Goal: Information Seeking & Learning: Learn about a topic

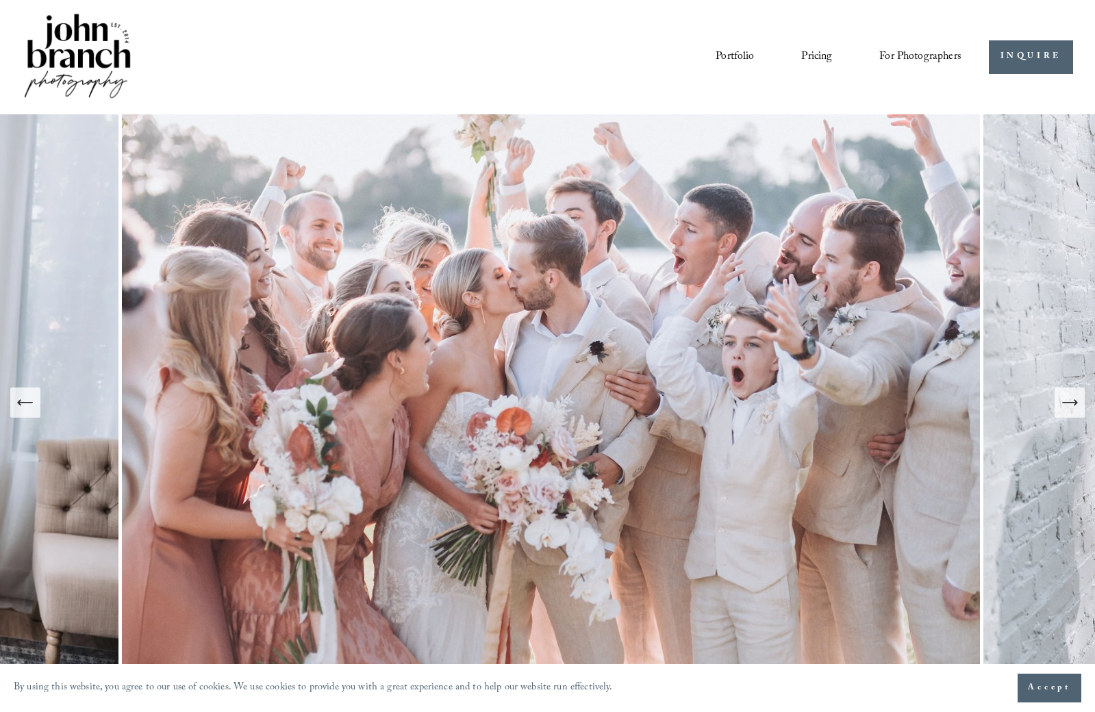
click at [1069, 412] on icon "Next Slide" at bounding box center [1069, 402] width 19 height 19
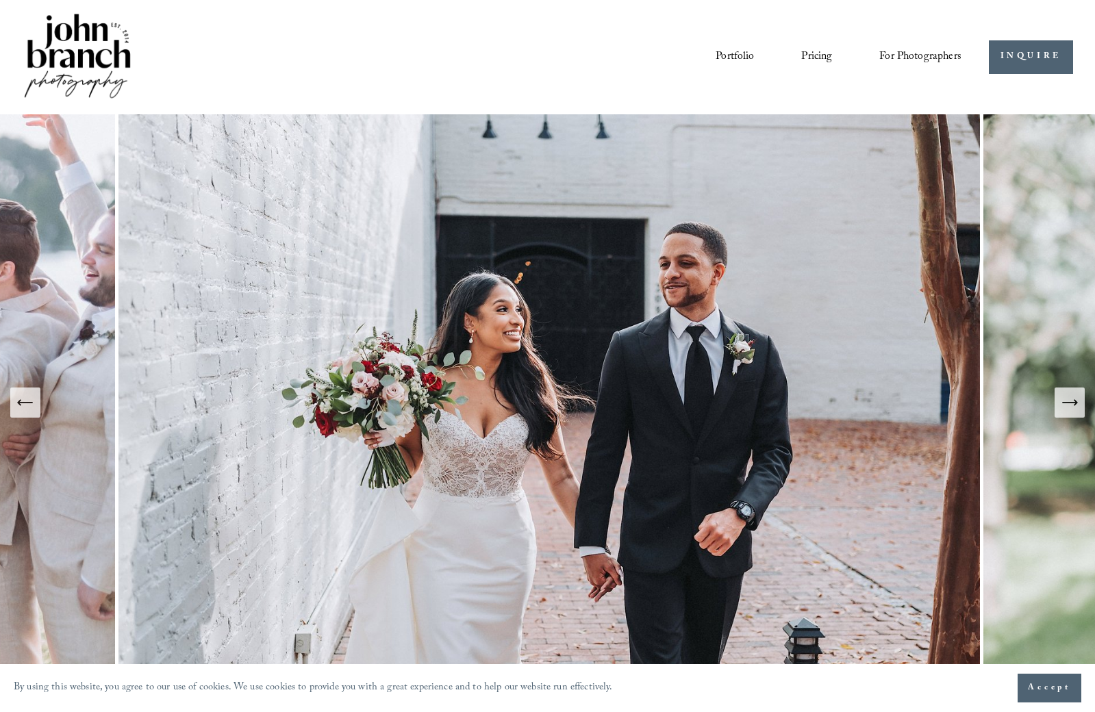
click at [1064, 405] on icon "Next Slide" at bounding box center [1069, 402] width 19 height 19
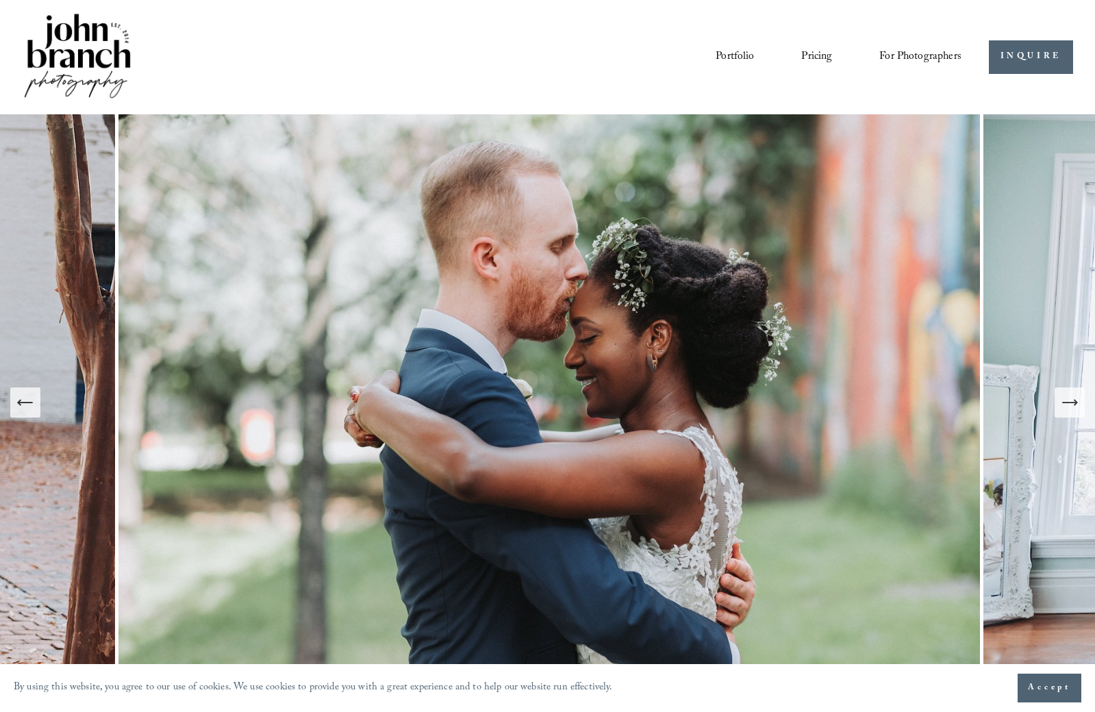
click at [1064, 405] on icon "Next Slide" at bounding box center [1069, 402] width 19 height 19
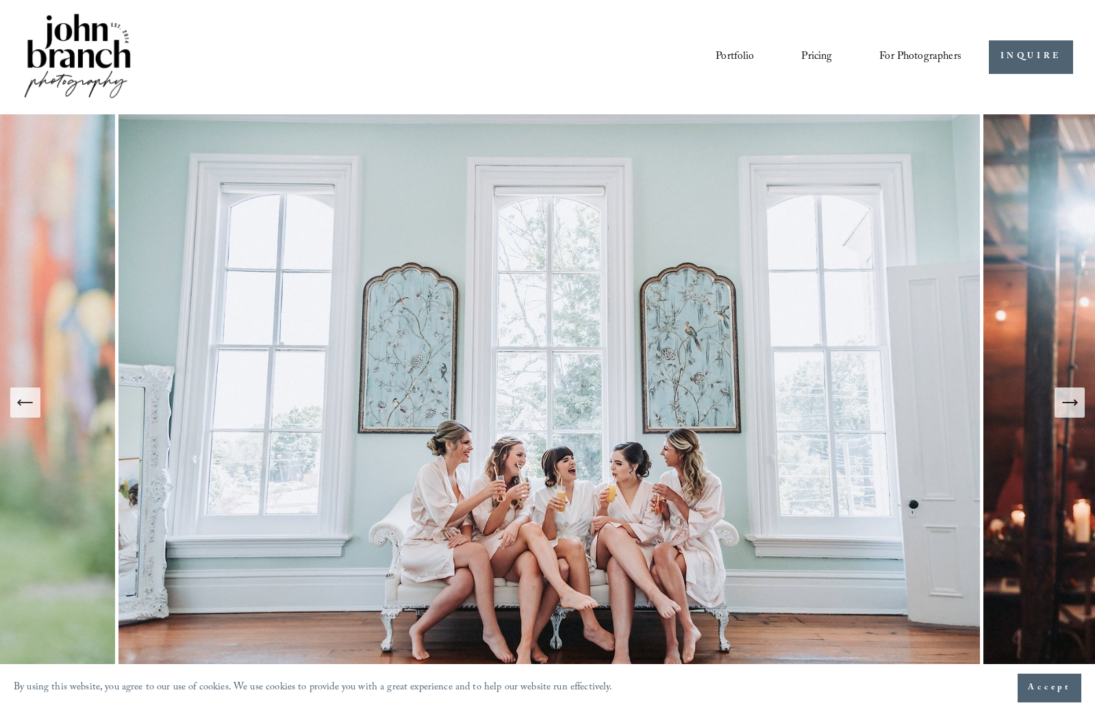
click at [1064, 405] on icon "Next Slide" at bounding box center [1069, 402] width 19 height 19
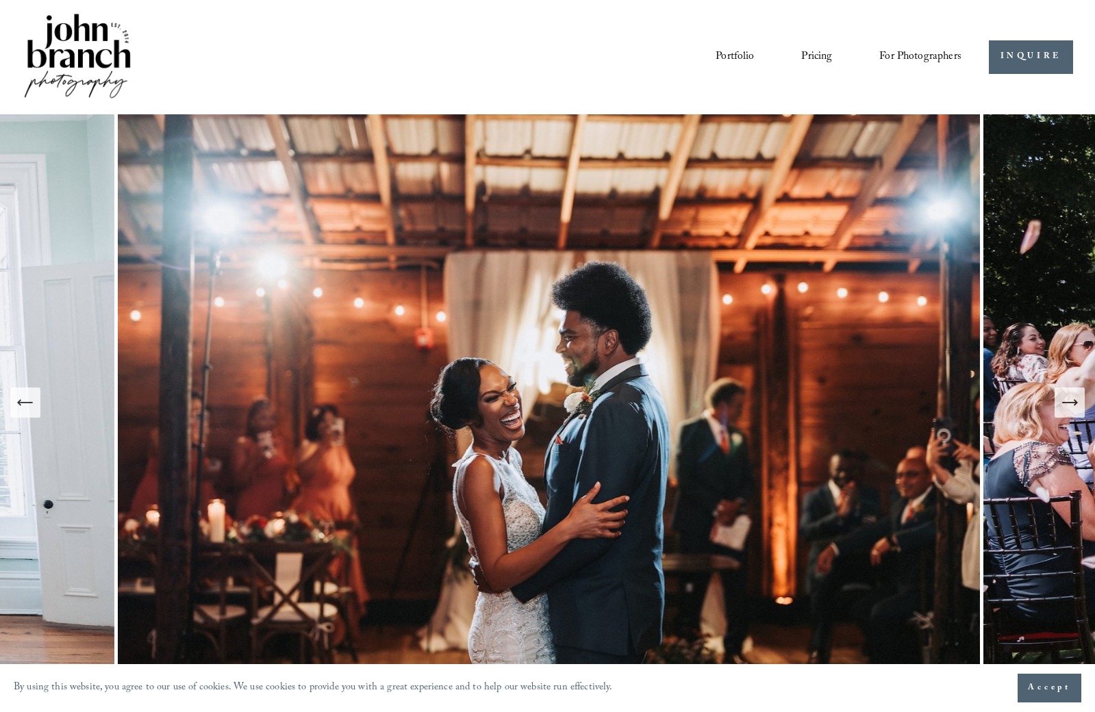
click at [1064, 405] on icon "Next Slide" at bounding box center [1069, 402] width 19 height 19
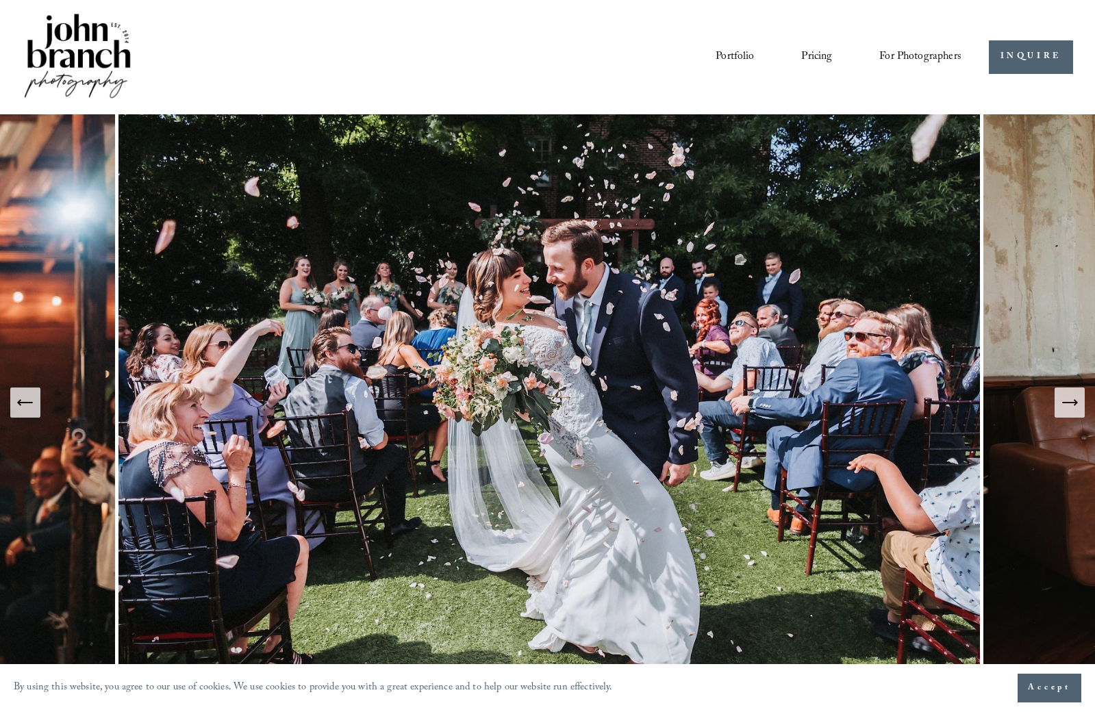
click at [1064, 405] on icon "Next Slide" at bounding box center [1069, 402] width 19 height 19
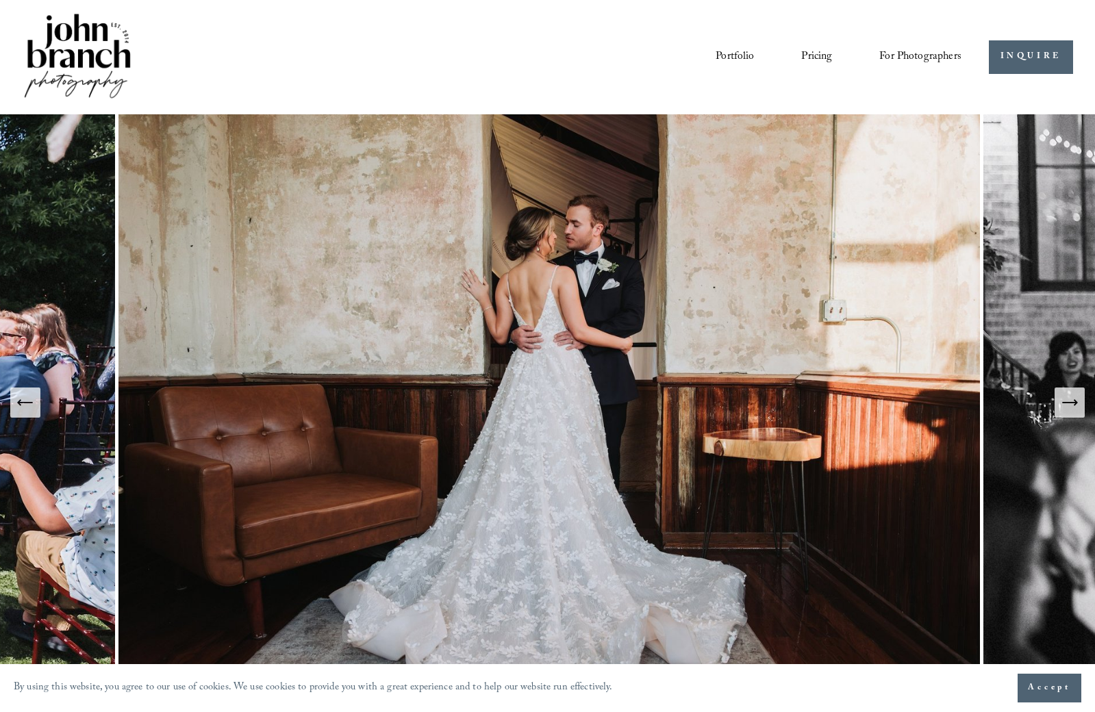
click at [1060, 403] on icon "Next Slide" at bounding box center [1069, 402] width 19 height 19
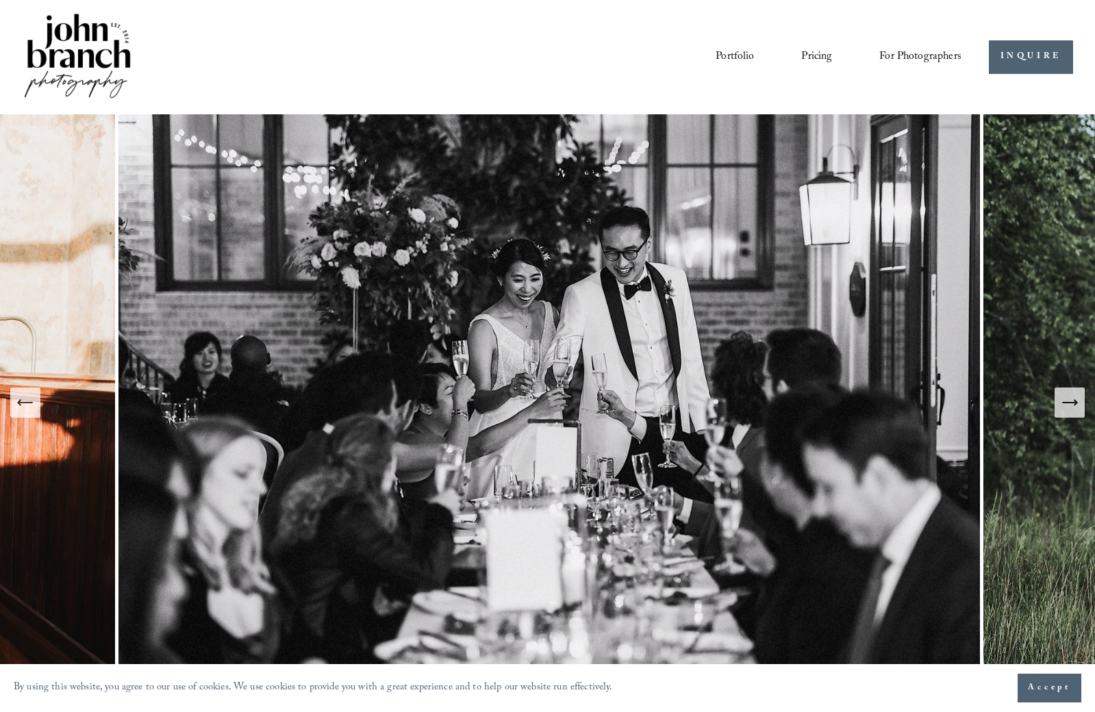
click at [1060, 402] on icon "Next Slide" at bounding box center [1069, 402] width 19 height 19
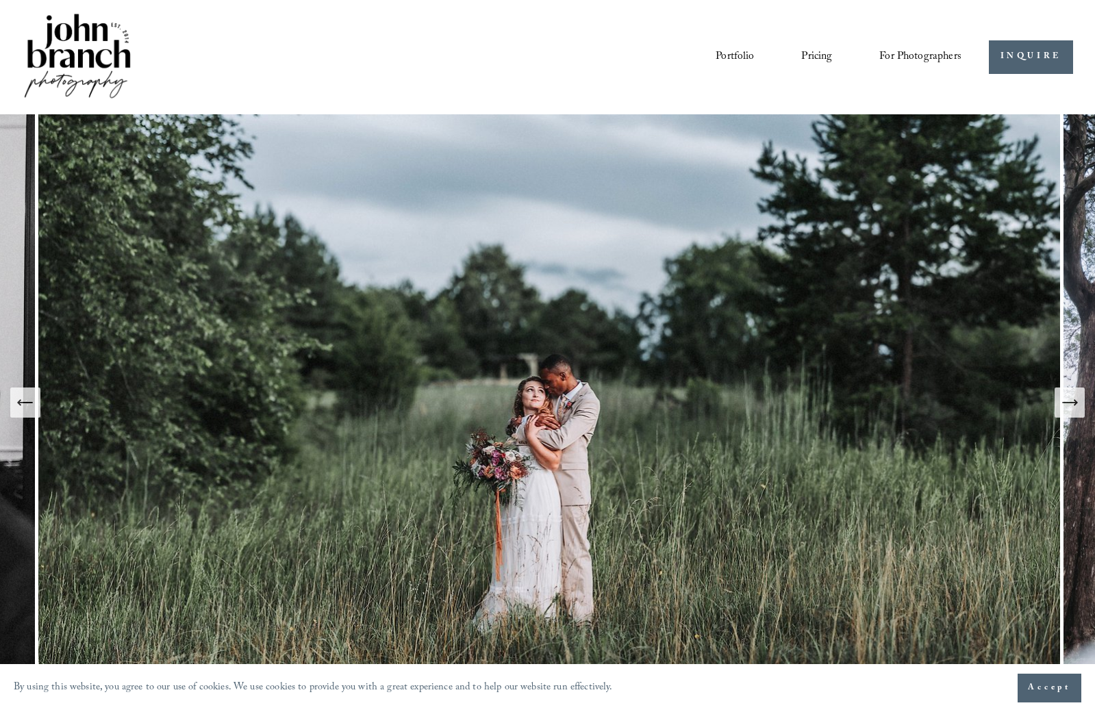
click at [1060, 402] on icon "Next Slide" at bounding box center [1069, 402] width 19 height 19
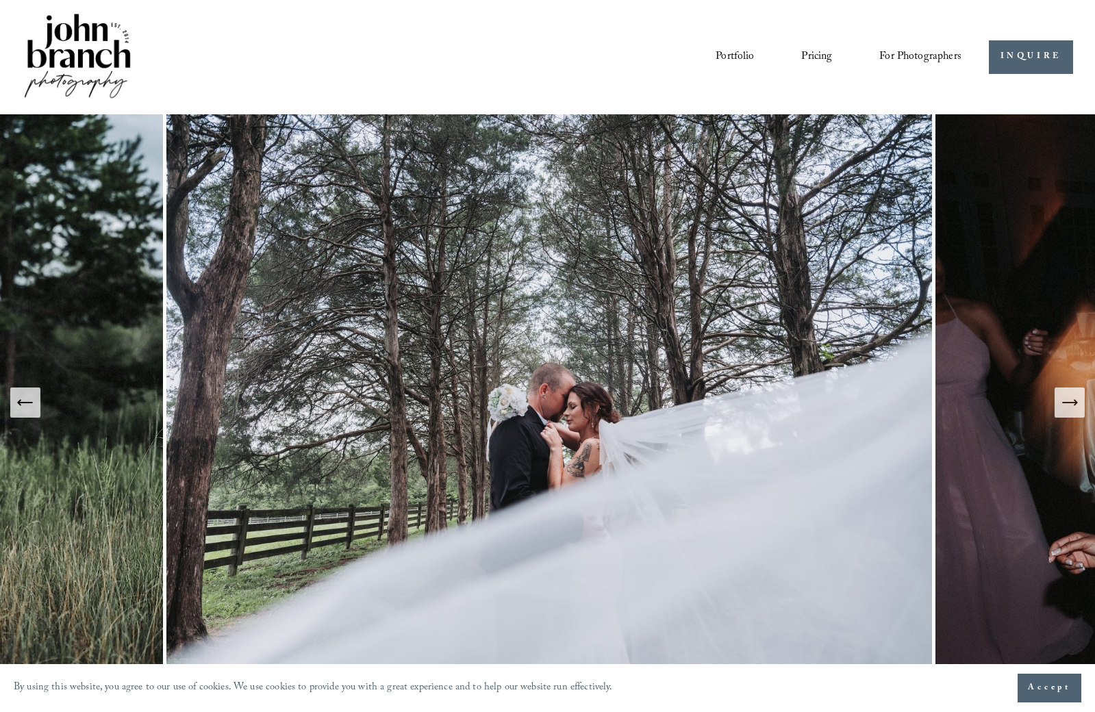
click at [1060, 402] on icon "Next Slide" at bounding box center [1069, 402] width 19 height 19
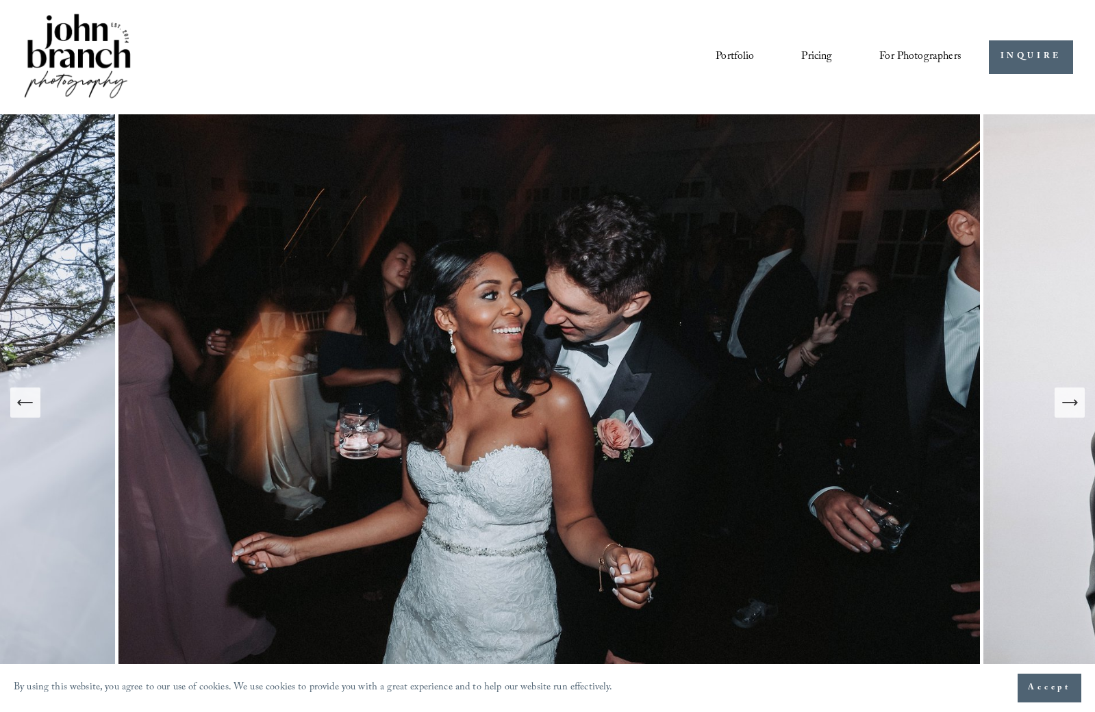
click at [1060, 402] on icon "Next Slide" at bounding box center [1069, 402] width 19 height 19
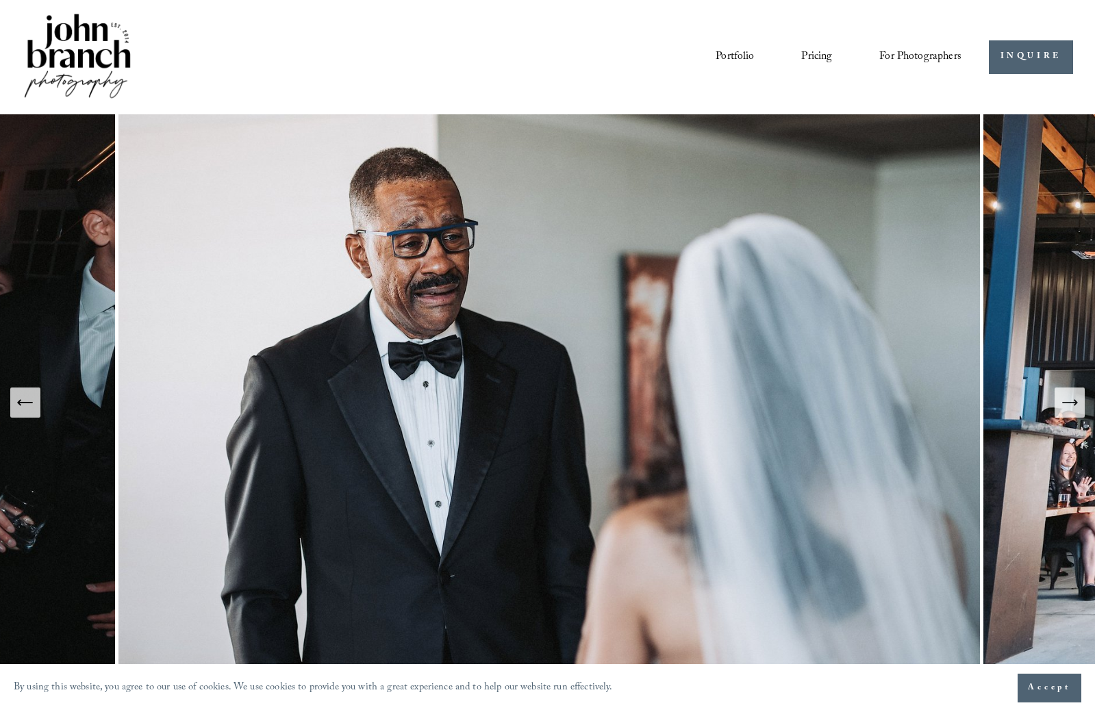
click at [1060, 402] on icon "Next Slide" at bounding box center [1069, 402] width 19 height 19
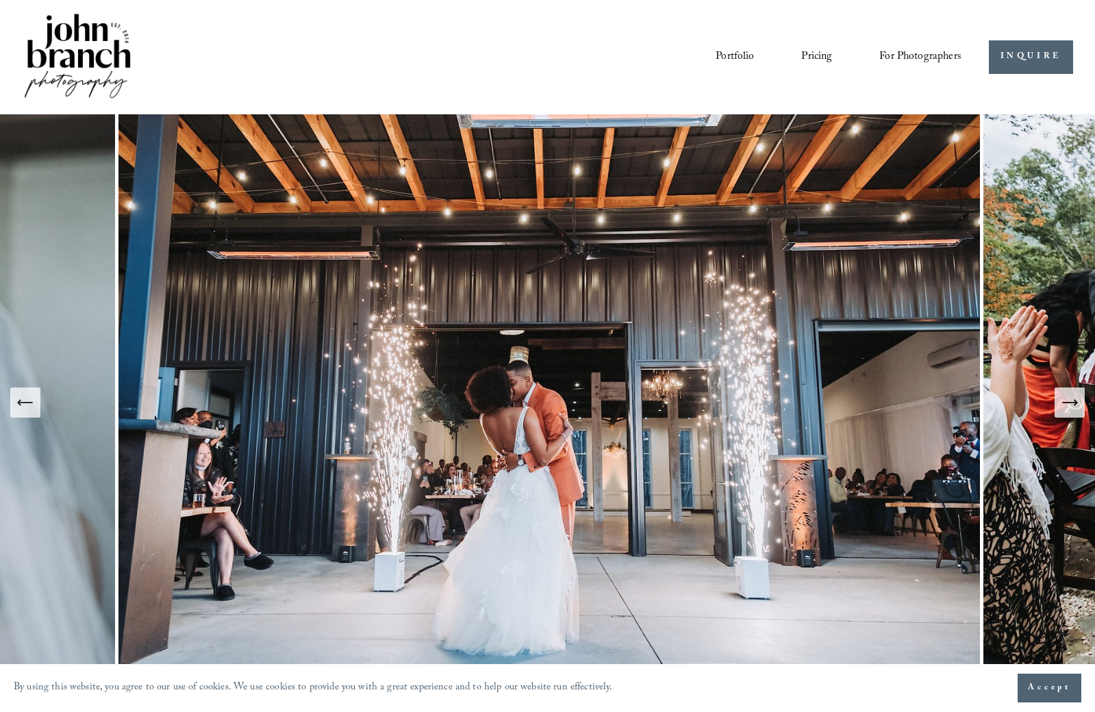
click at [1060, 402] on icon "Next Slide" at bounding box center [1069, 402] width 19 height 19
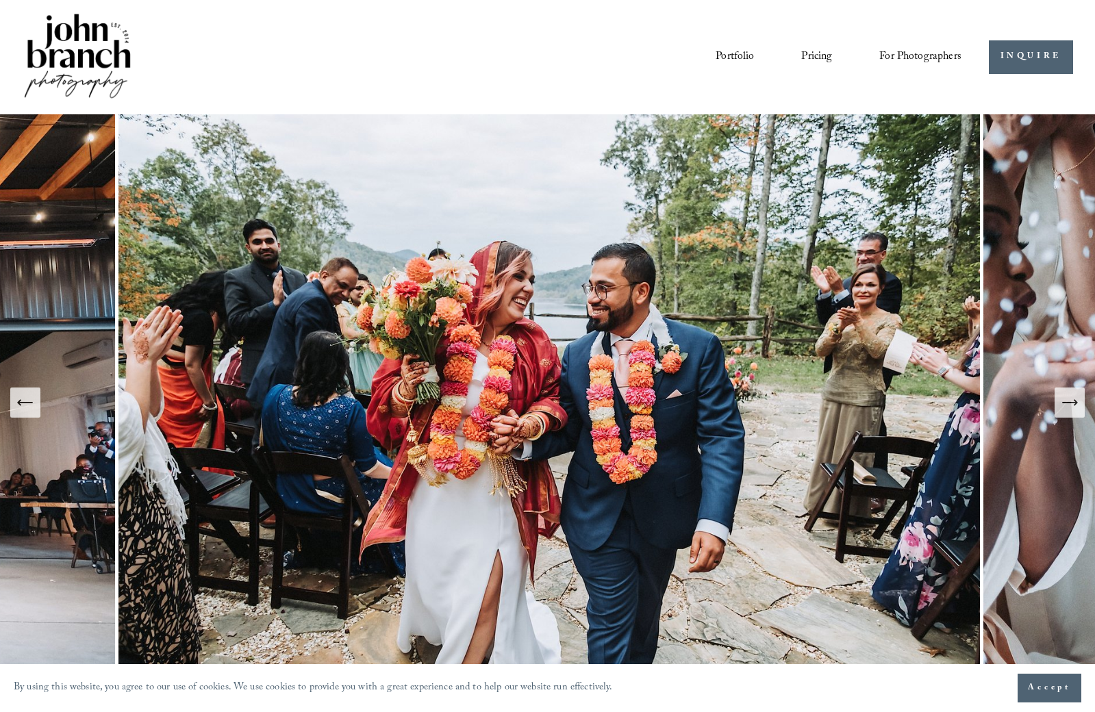
click at [1073, 403] on icon "Next Slide" at bounding box center [1069, 403] width 14 height 0
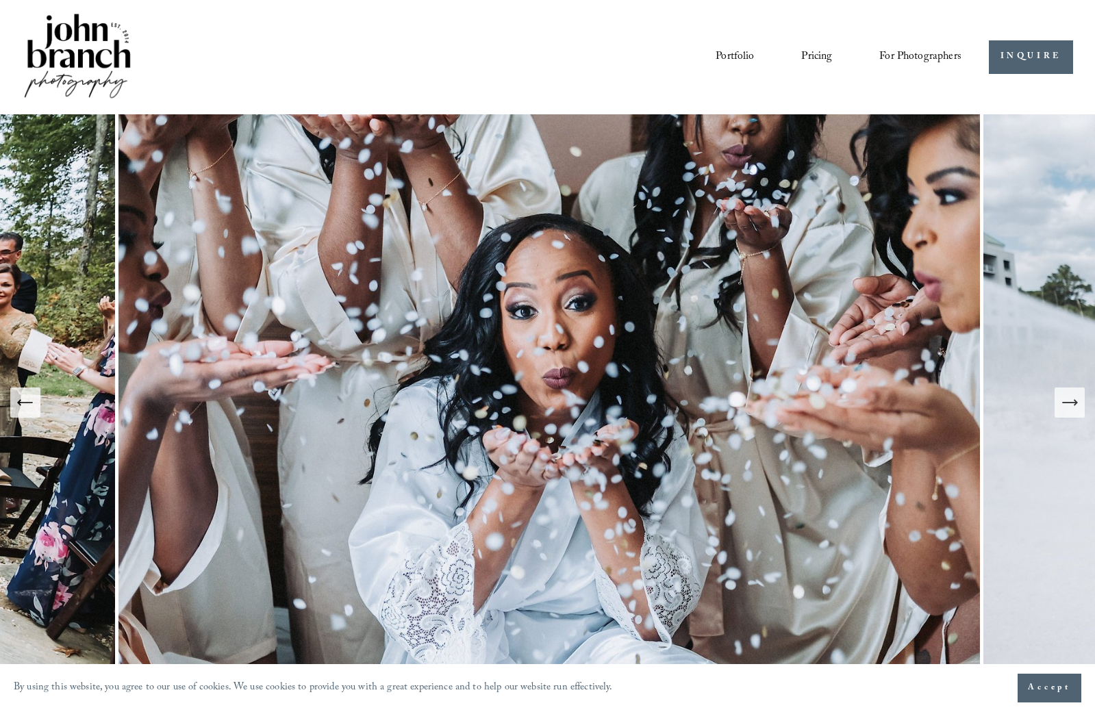
click at [824, 58] on link "Pricing" at bounding box center [816, 56] width 31 height 23
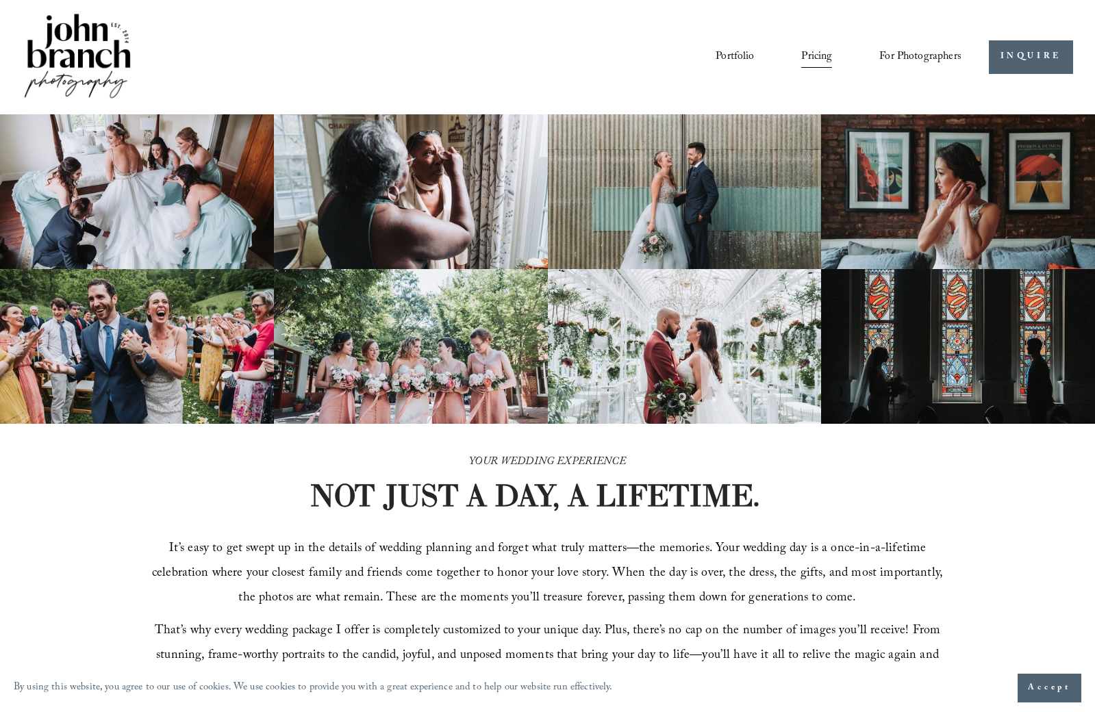
click at [743, 60] on link "Portfolio" at bounding box center [735, 56] width 38 height 23
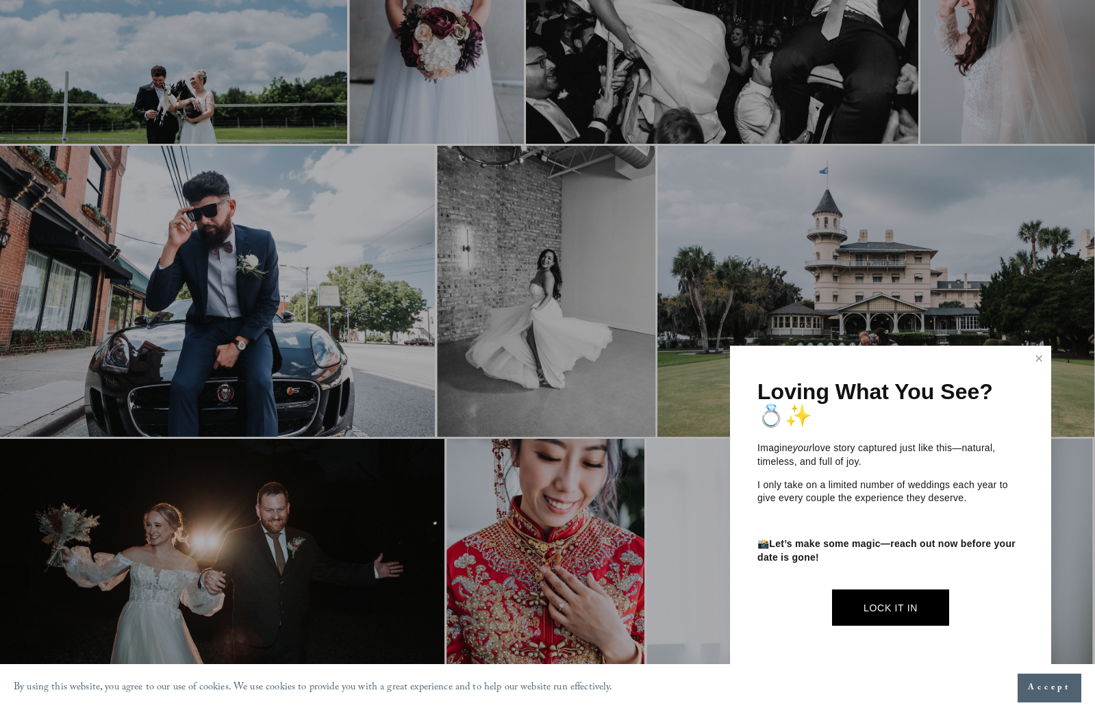
scroll to position [1676, 1]
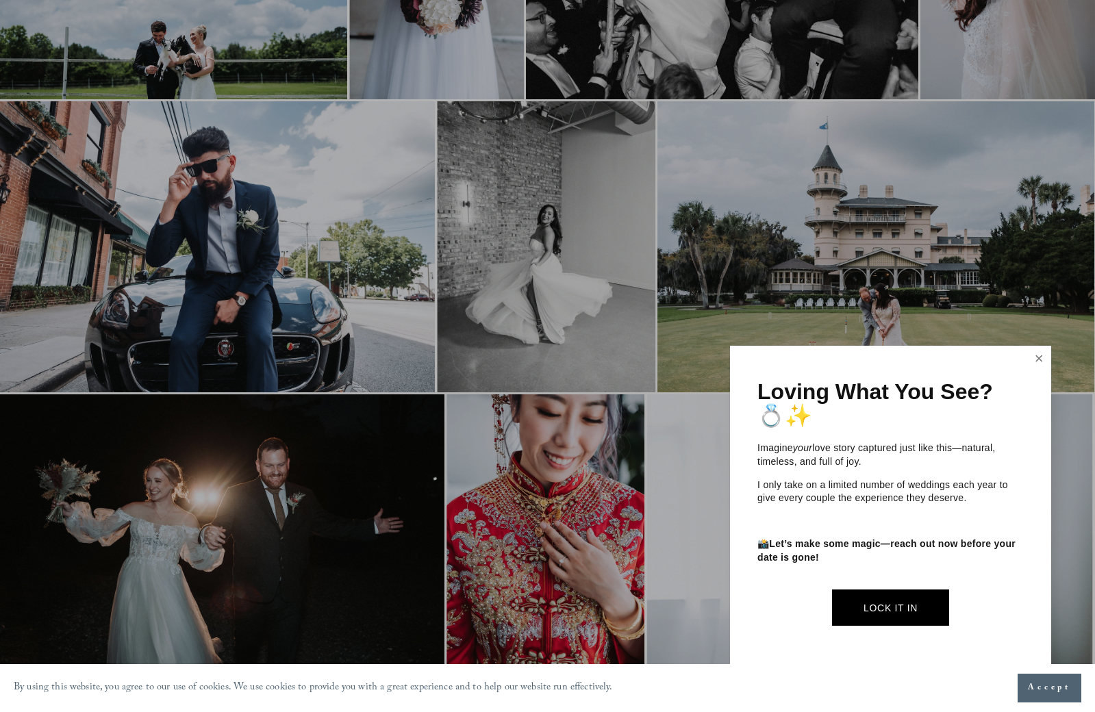
click at [1034, 373] on div "Loving What You See? 💍✨ Imagine your love story captured just like this—natural…" at bounding box center [890, 507] width 321 height 323
click at [1034, 366] on link "Close" at bounding box center [1039, 359] width 21 height 22
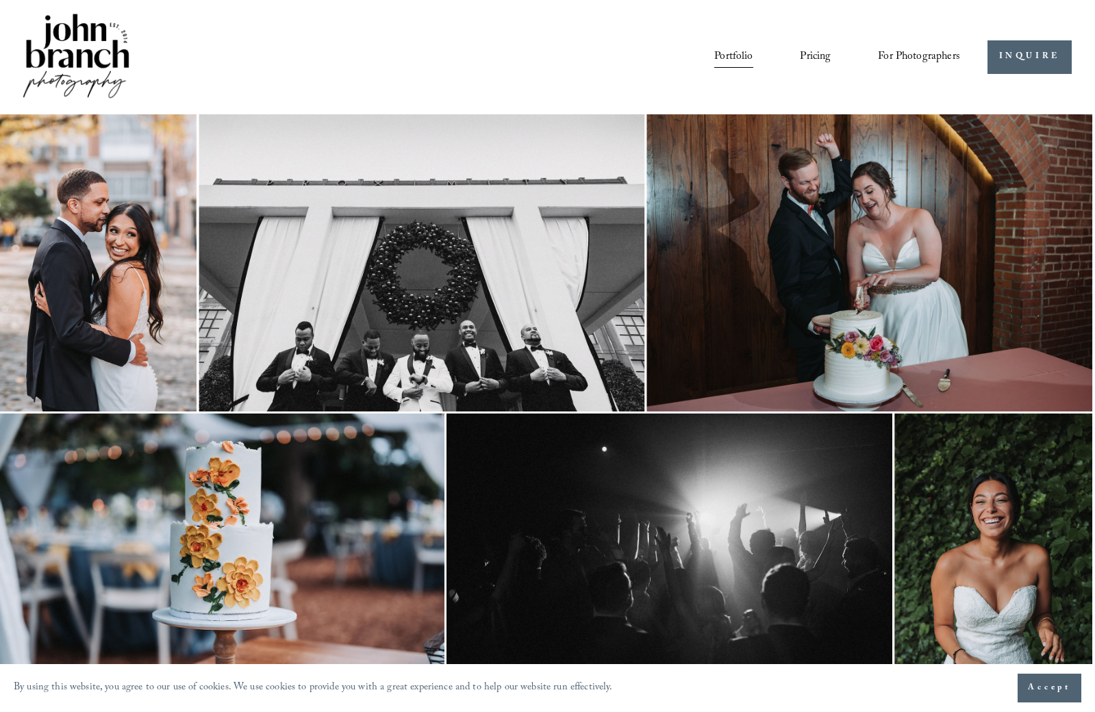
scroll to position [0, 1]
click at [819, 58] on link "Pricing" at bounding box center [815, 56] width 31 height 23
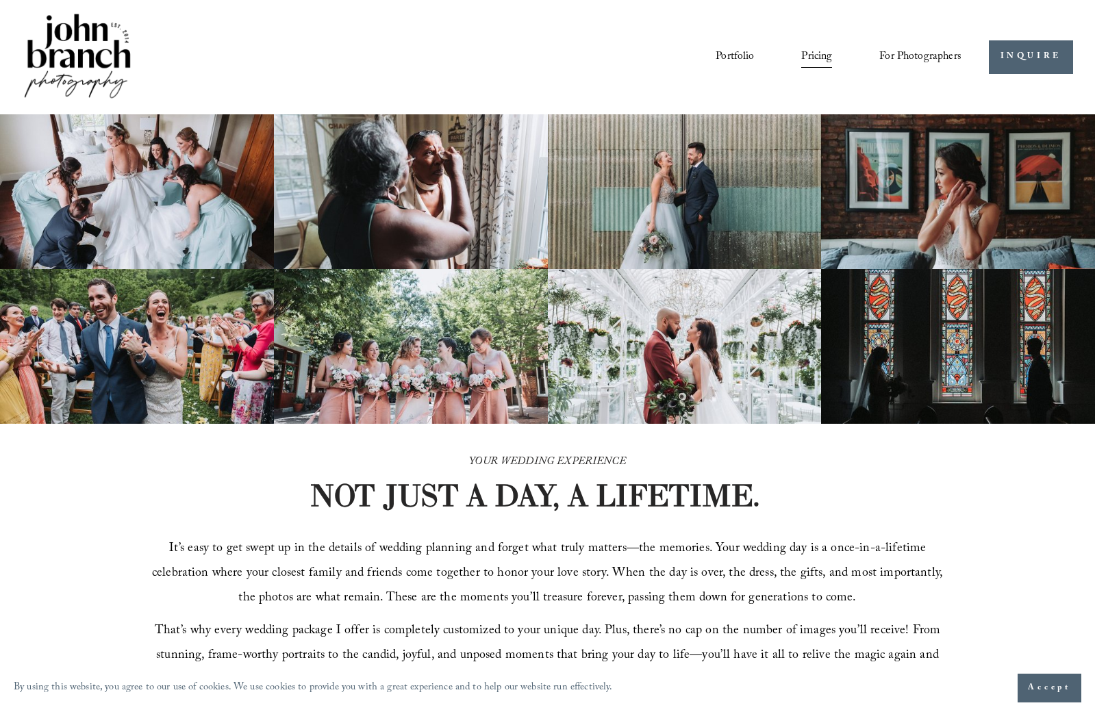
click at [0, 0] on span "Presets" at bounding box center [0, 0] width 0 height 0
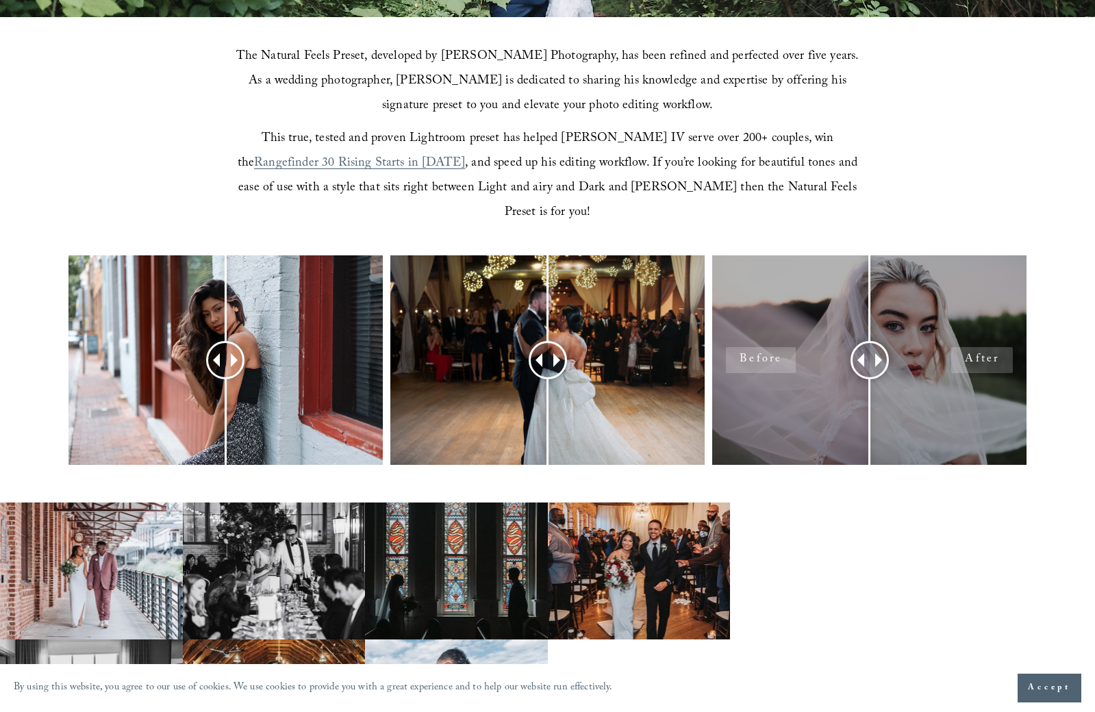
scroll to position [485, 0]
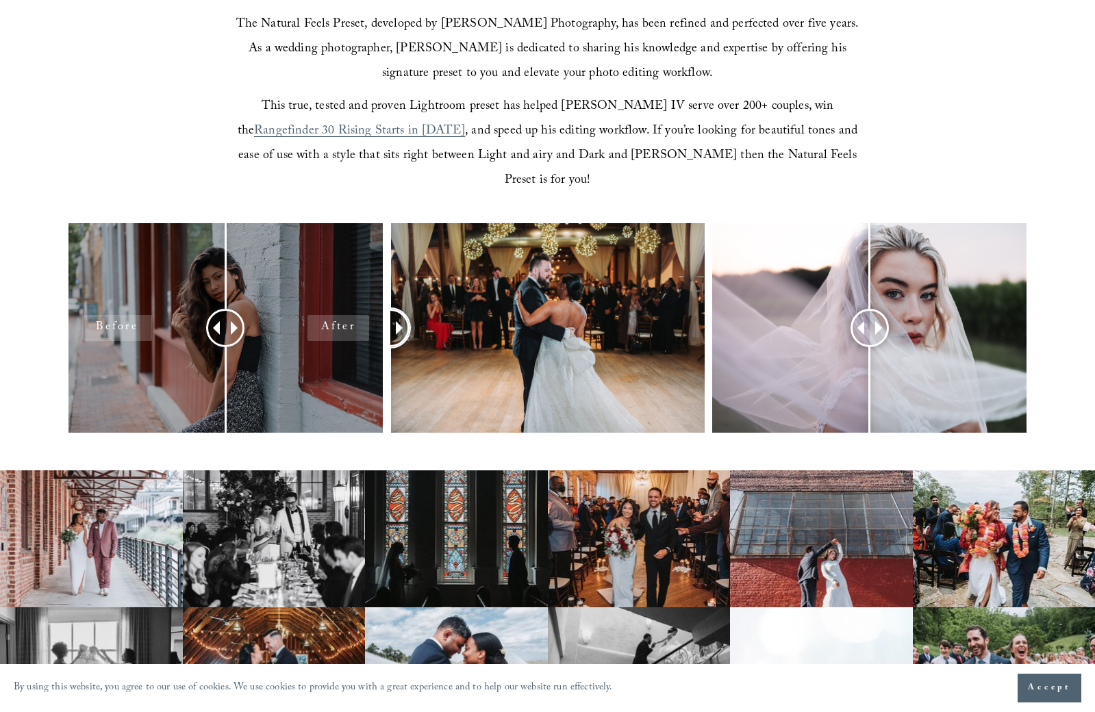
drag, startPoint x: 553, startPoint y: 305, endPoint x: 325, endPoint y: 299, distance: 228.1
click at [324, 299] on div at bounding box center [547, 346] width 1095 height 246
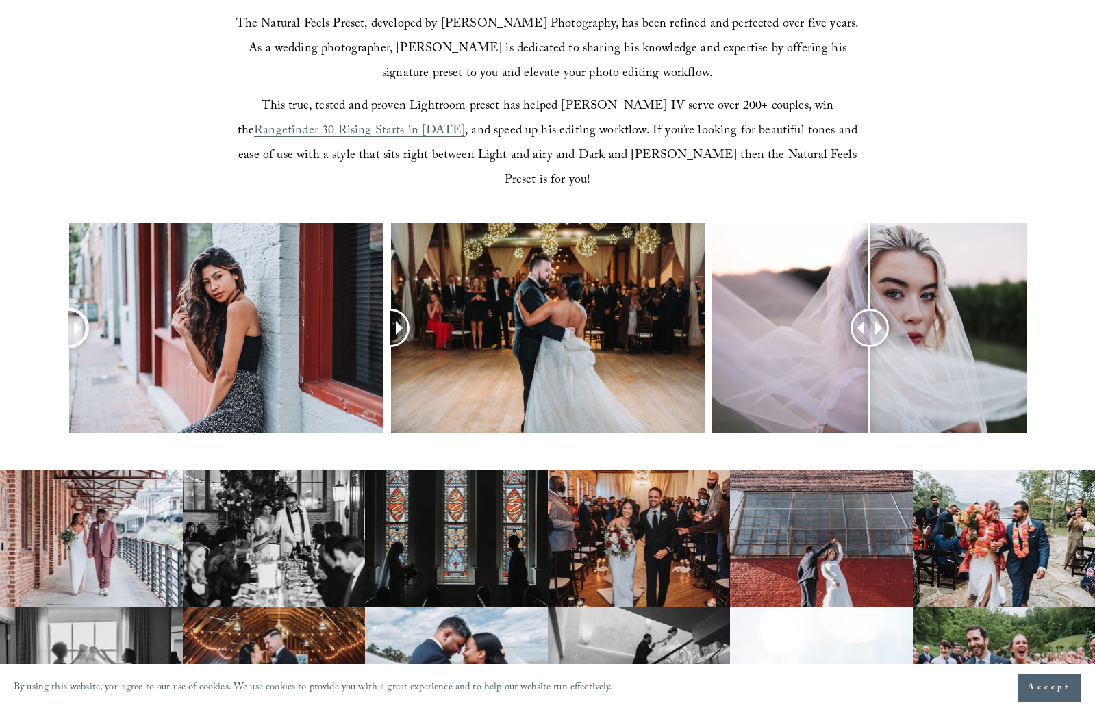
drag, startPoint x: 296, startPoint y: 310, endPoint x: 25, endPoint y: 292, distance: 271.1
click at [23, 290] on div at bounding box center [547, 346] width 1095 height 246
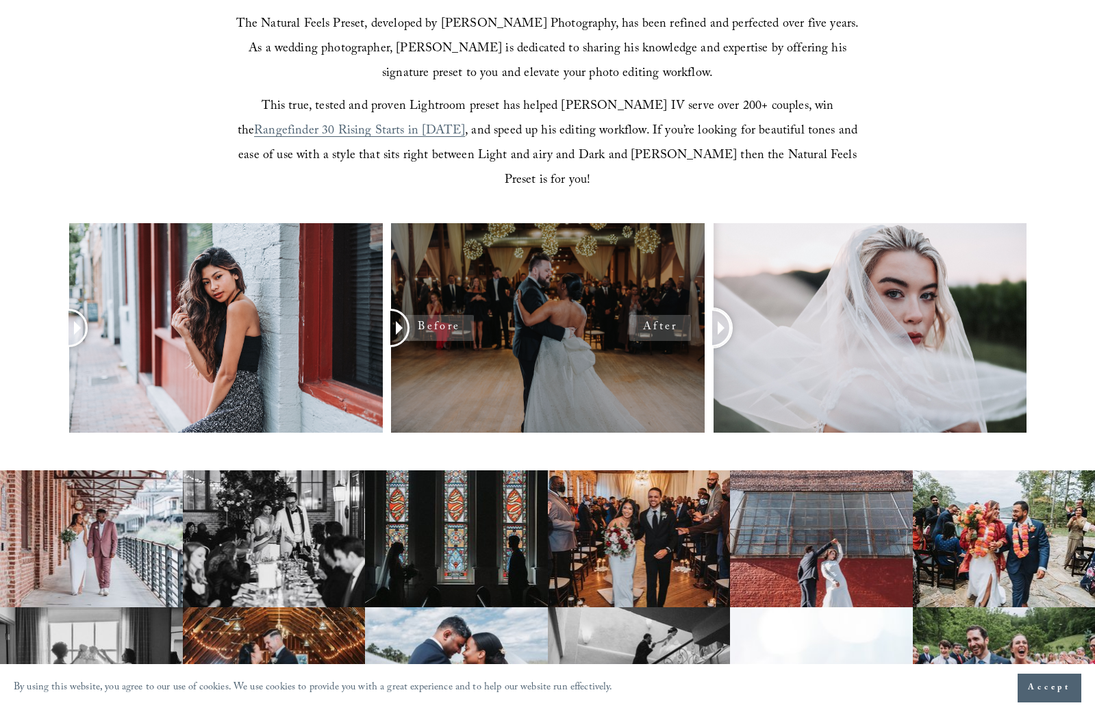
drag, startPoint x: 864, startPoint y: 310, endPoint x: 585, endPoint y: 319, distance: 278.9
click at [543, 281] on div at bounding box center [547, 346] width 1095 height 246
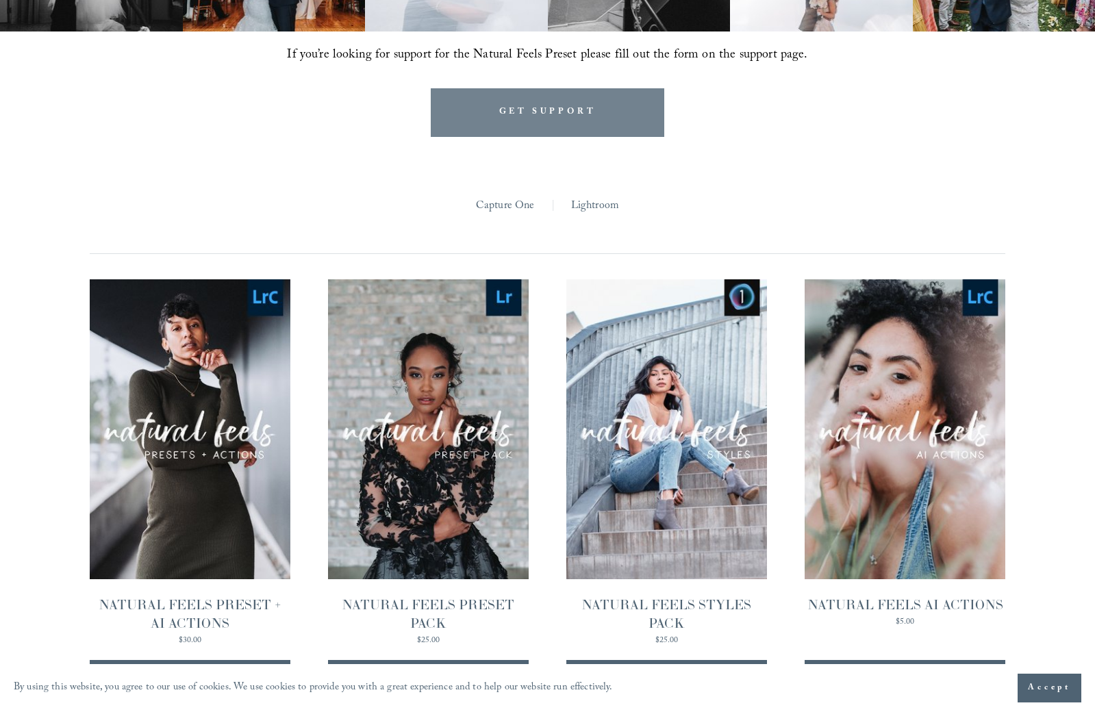
scroll to position [1356, 0]
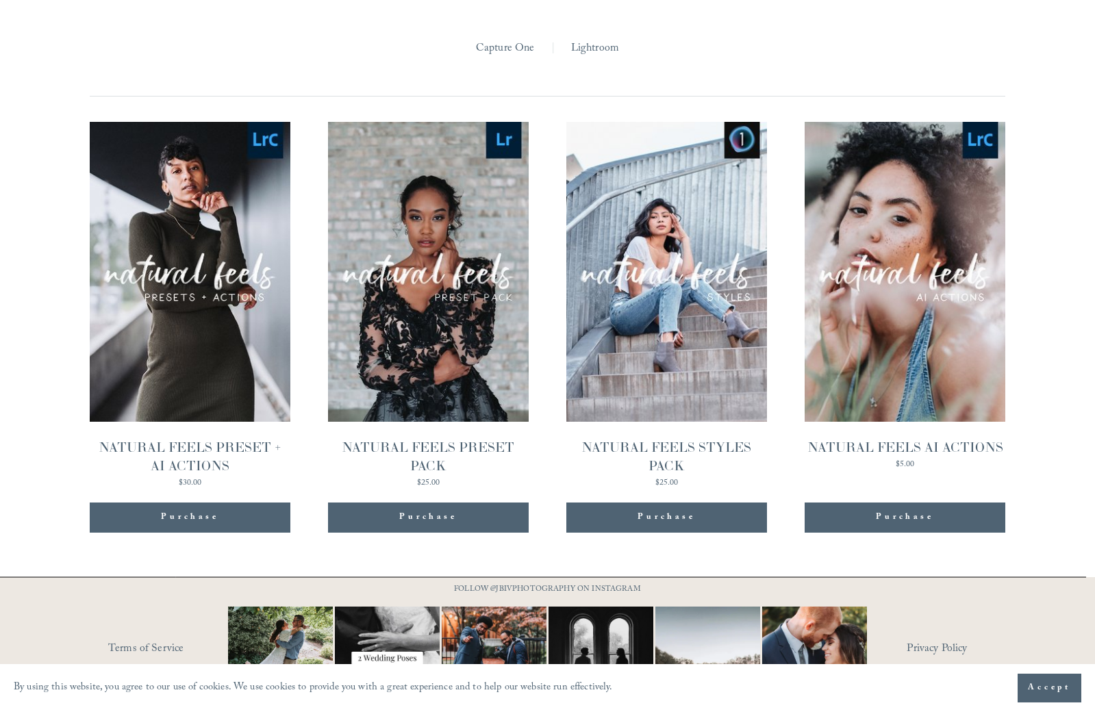
click at [951, 366] on link "Quick View NATURAL FEELS AI ACTIONS $5.00" at bounding box center [905, 305] width 200 height 366
click at [641, 333] on link "Quick View NATURAL FEELS STYLES PACK $25.00" at bounding box center [666, 305] width 200 height 366
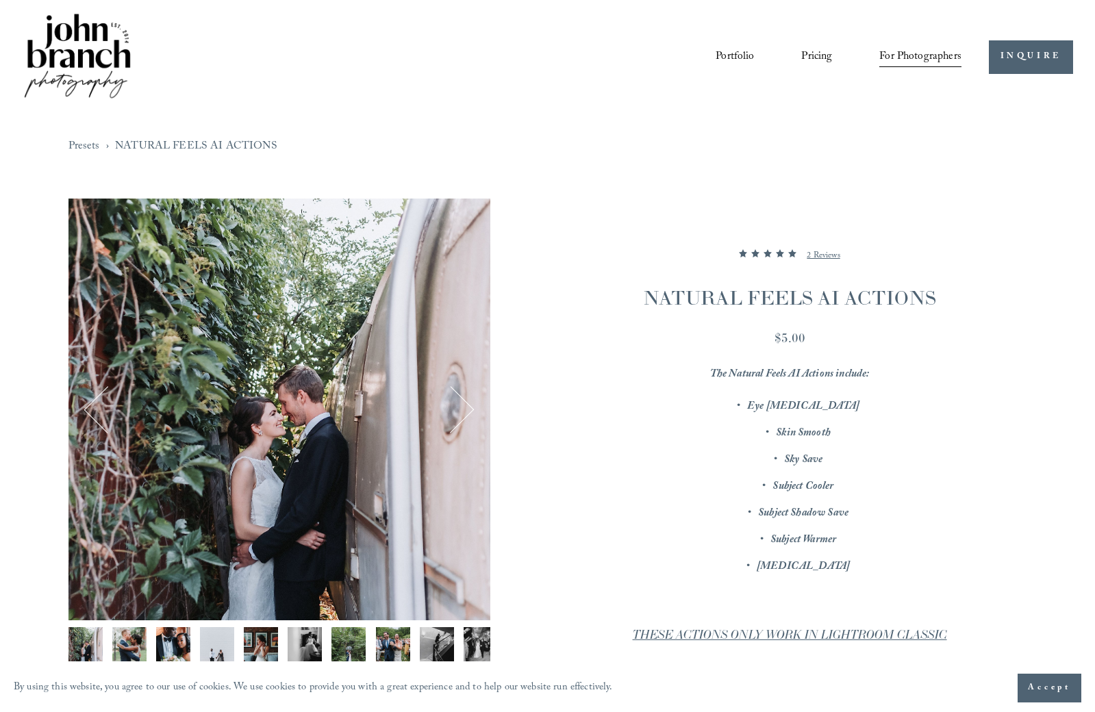
click at [469, 409] on button "Next" at bounding box center [450, 409] width 47 height 47
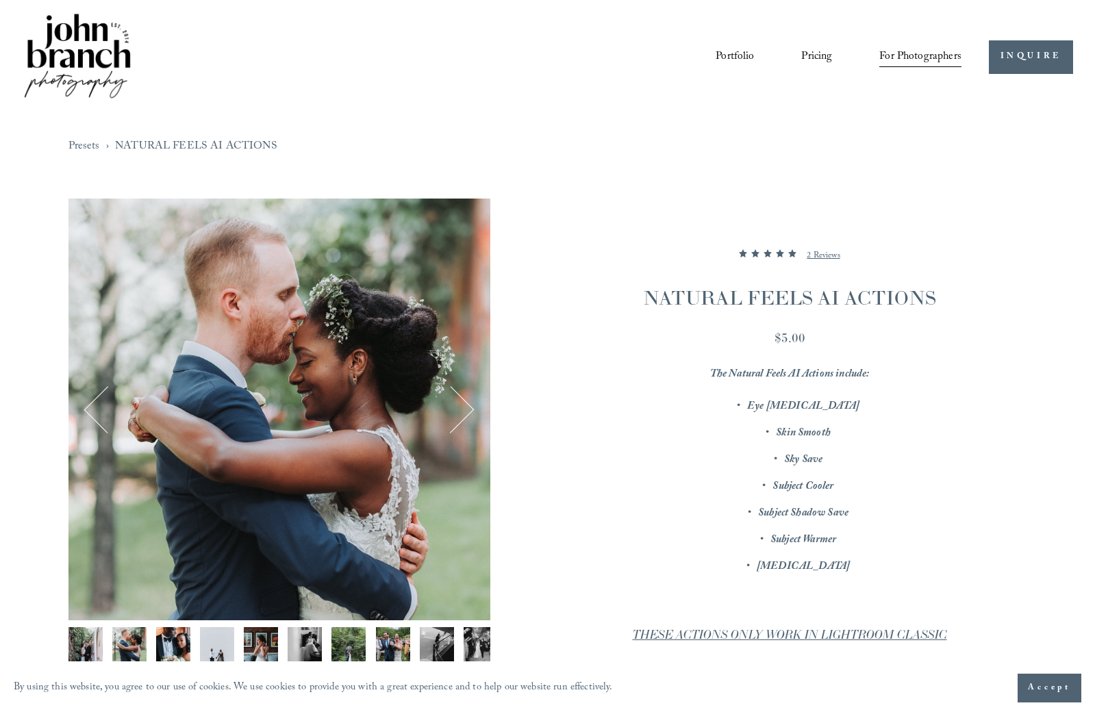
click at [469, 409] on button "Next" at bounding box center [450, 409] width 47 height 47
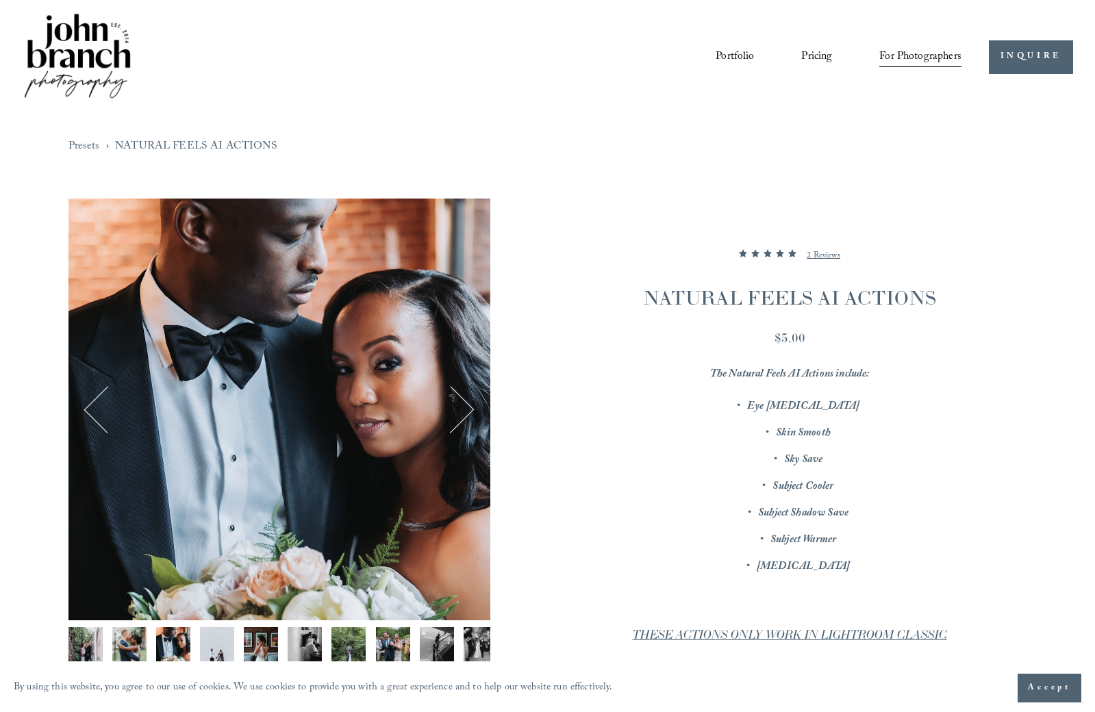
click at [469, 409] on button "Next" at bounding box center [450, 409] width 47 height 47
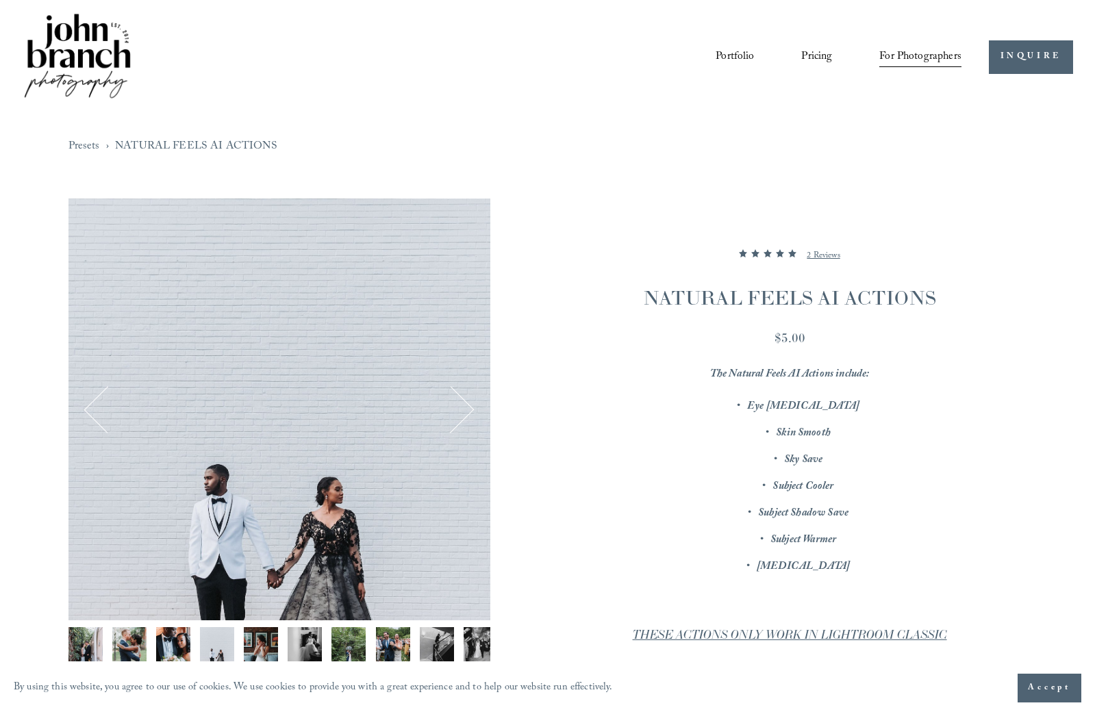
click at [469, 409] on button "Next" at bounding box center [450, 409] width 47 height 47
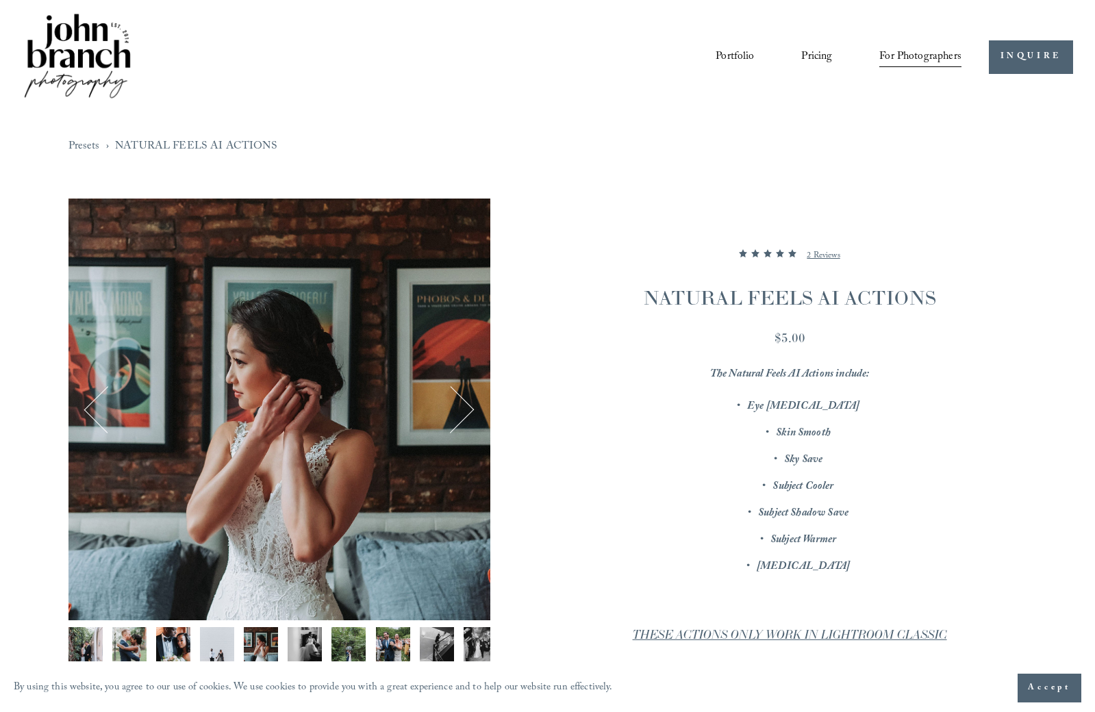
click at [469, 409] on button "Next" at bounding box center [450, 409] width 47 height 47
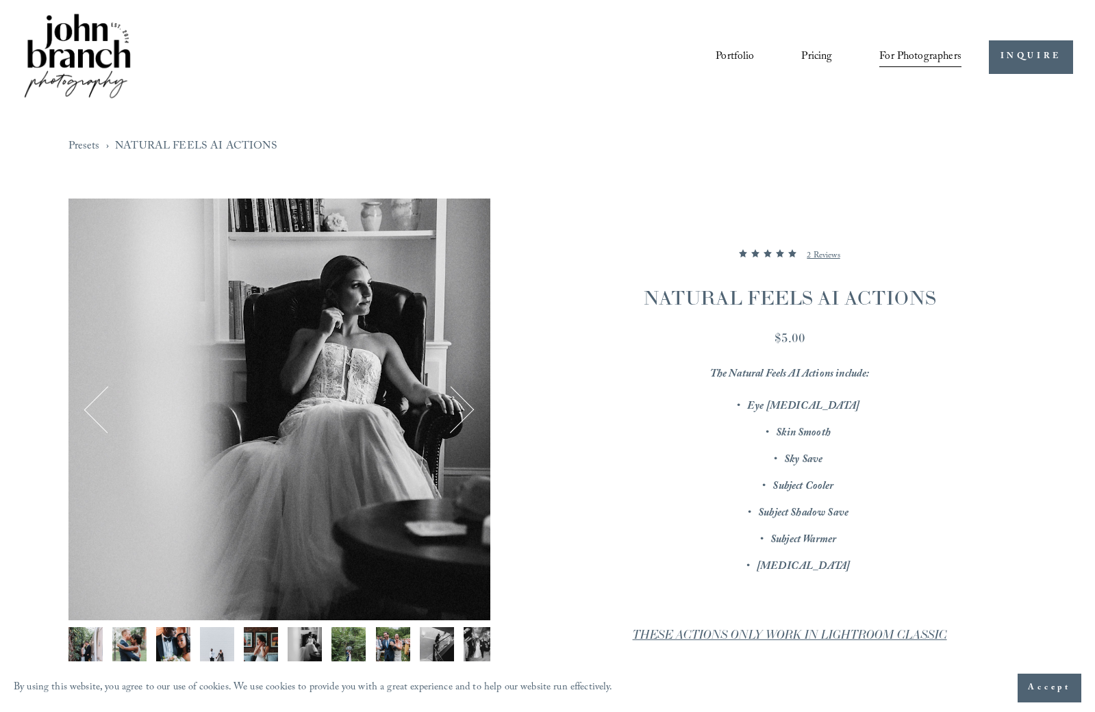
click at [469, 409] on button "Next" at bounding box center [450, 409] width 47 height 47
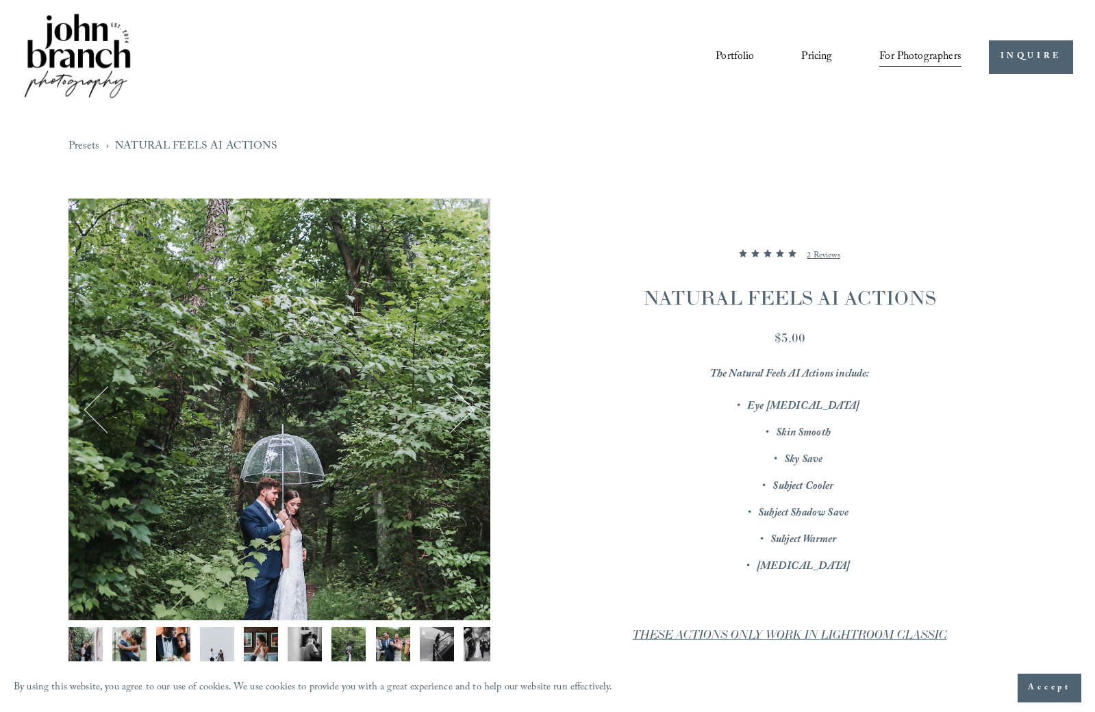
click at [469, 409] on button "Next" at bounding box center [450, 409] width 47 height 47
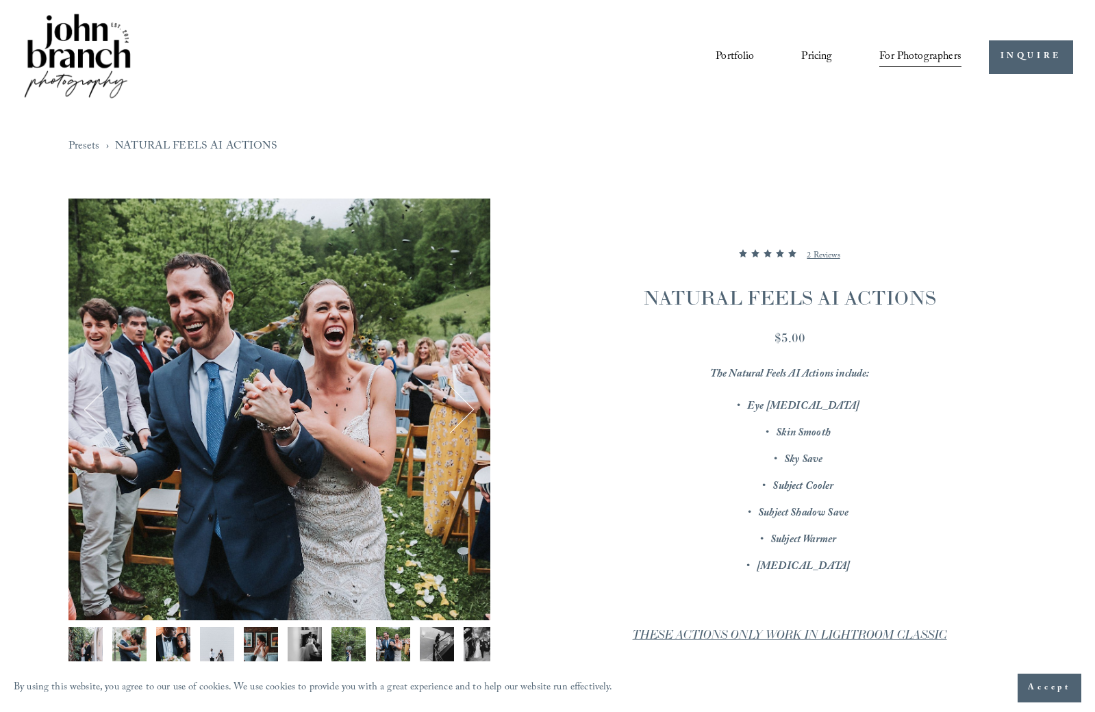
click at [469, 409] on button "Next" at bounding box center [450, 409] width 47 height 47
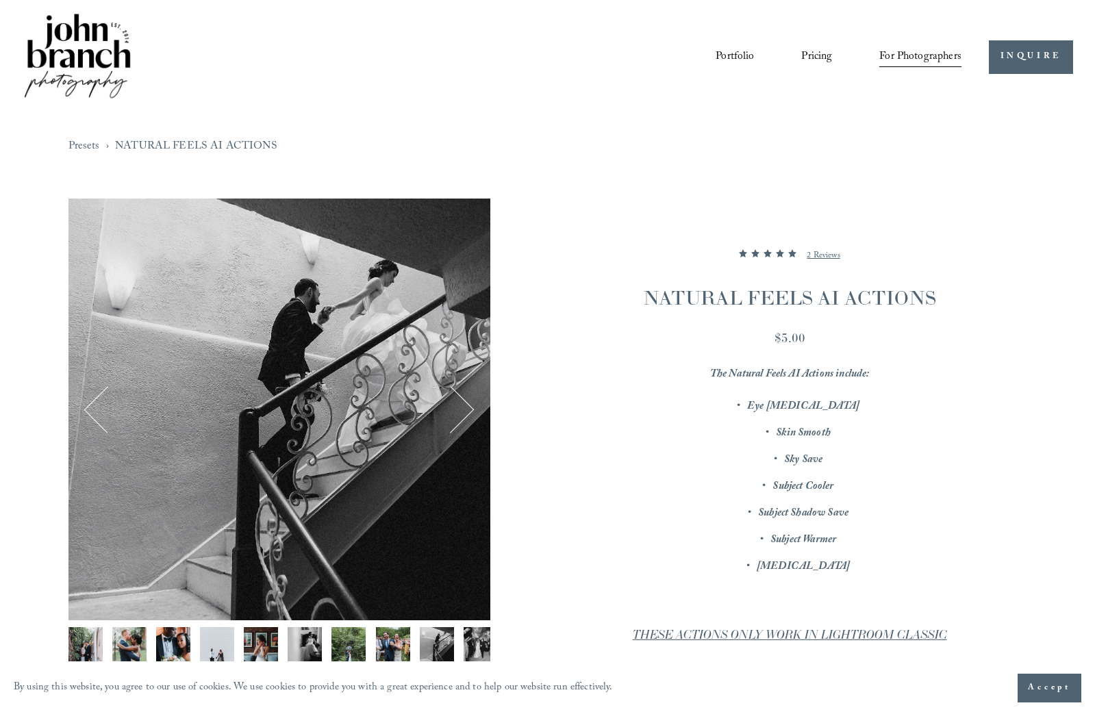
click at [469, 409] on button "Next" at bounding box center [450, 409] width 47 height 47
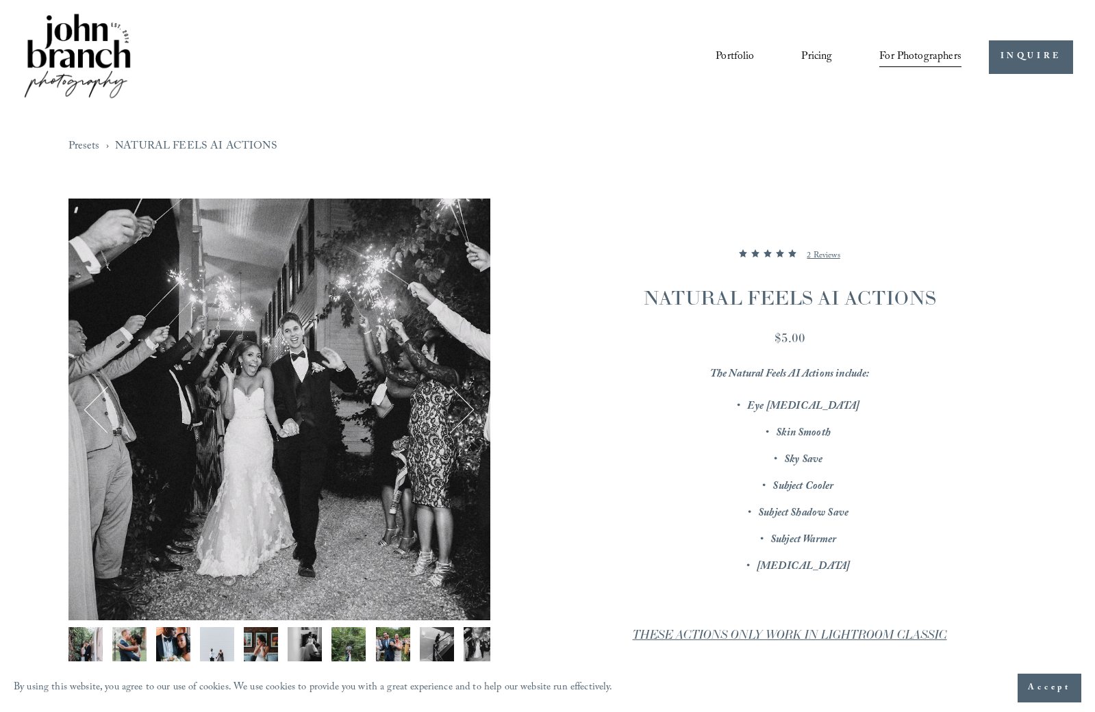
click at [469, 409] on button "Next" at bounding box center [450, 409] width 47 height 47
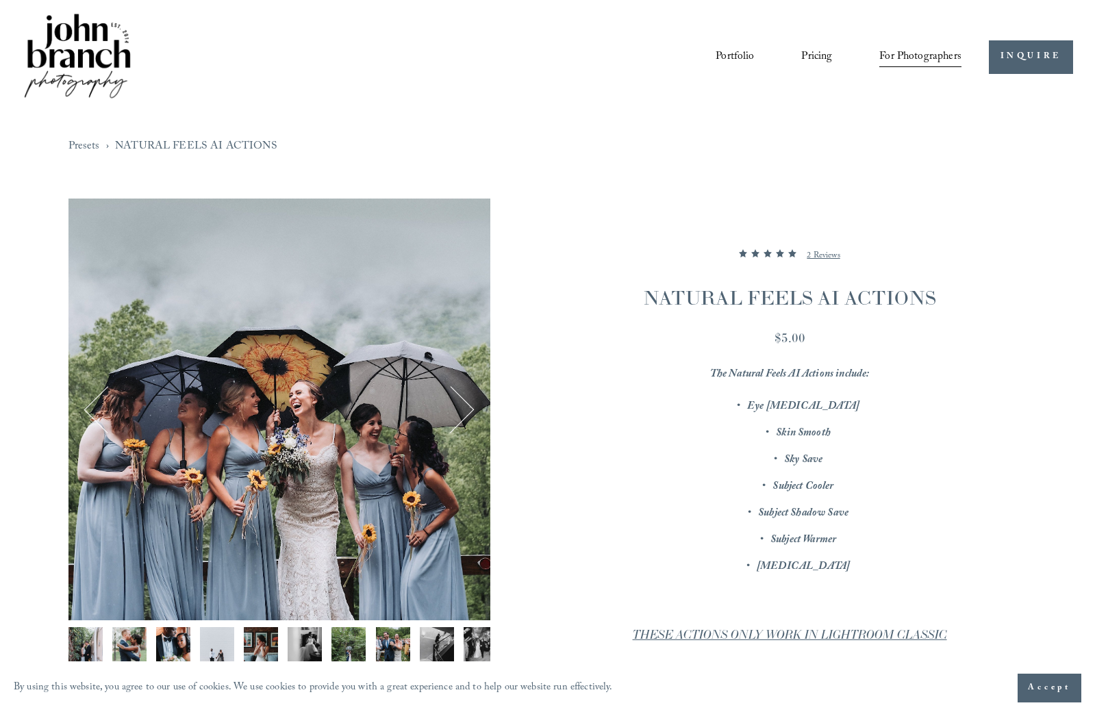
click at [469, 409] on button "Next" at bounding box center [450, 409] width 47 height 47
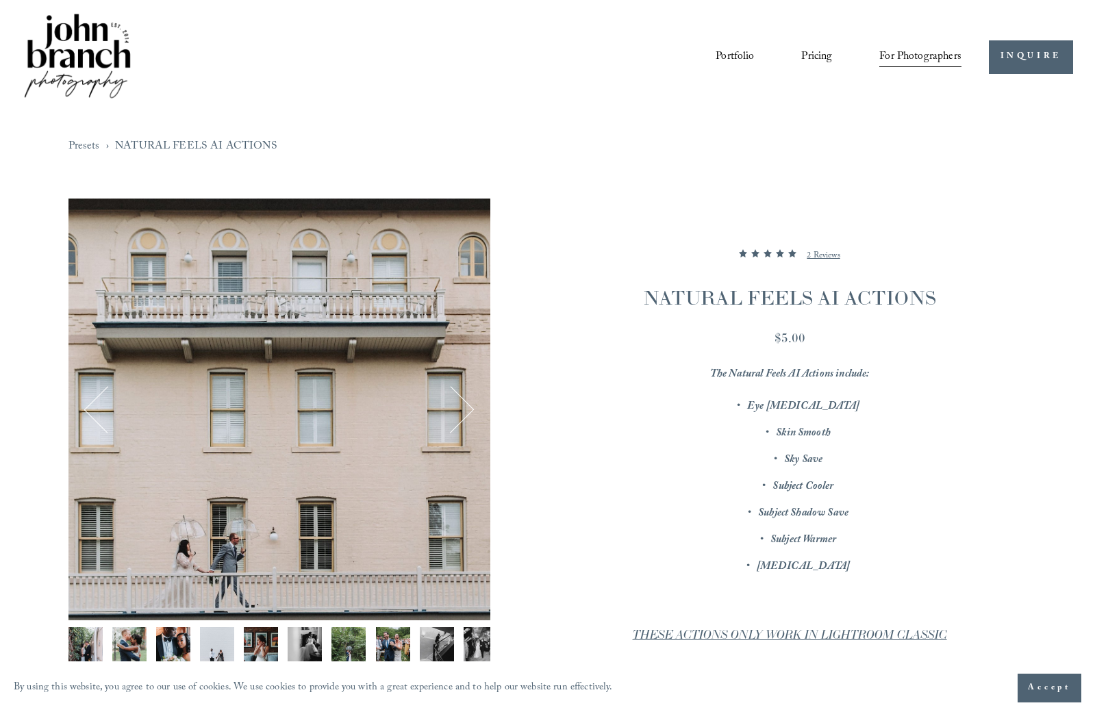
click at [469, 409] on button "Next" at bounding box center [450, 409] width 47 height 47
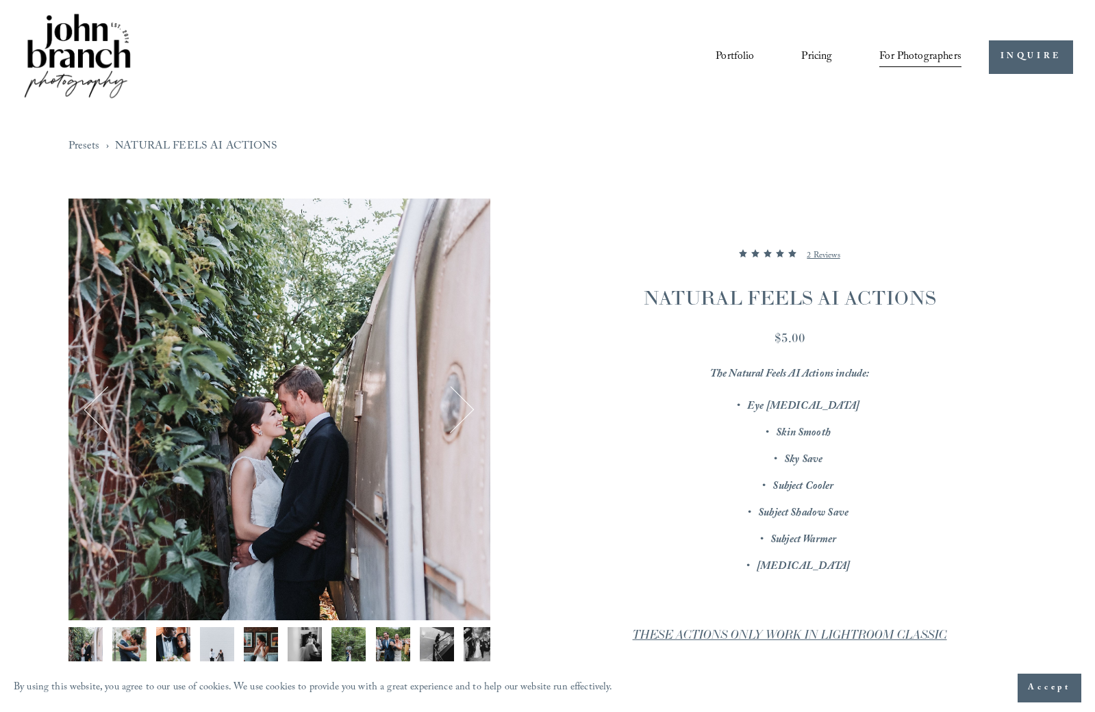
click at [469, 409] on button "Next" at bounding box center [450, 409] width 47 height 47
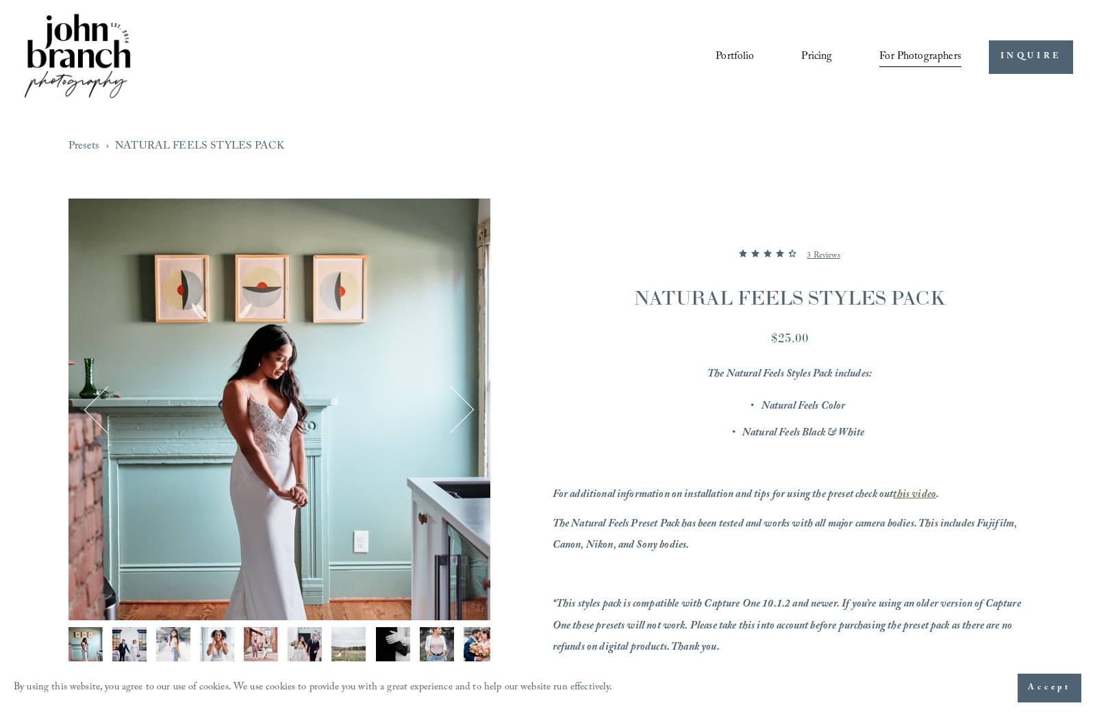
click at [463, 412] on button "Next" at bounding box center [450, 409] width 47 height 47
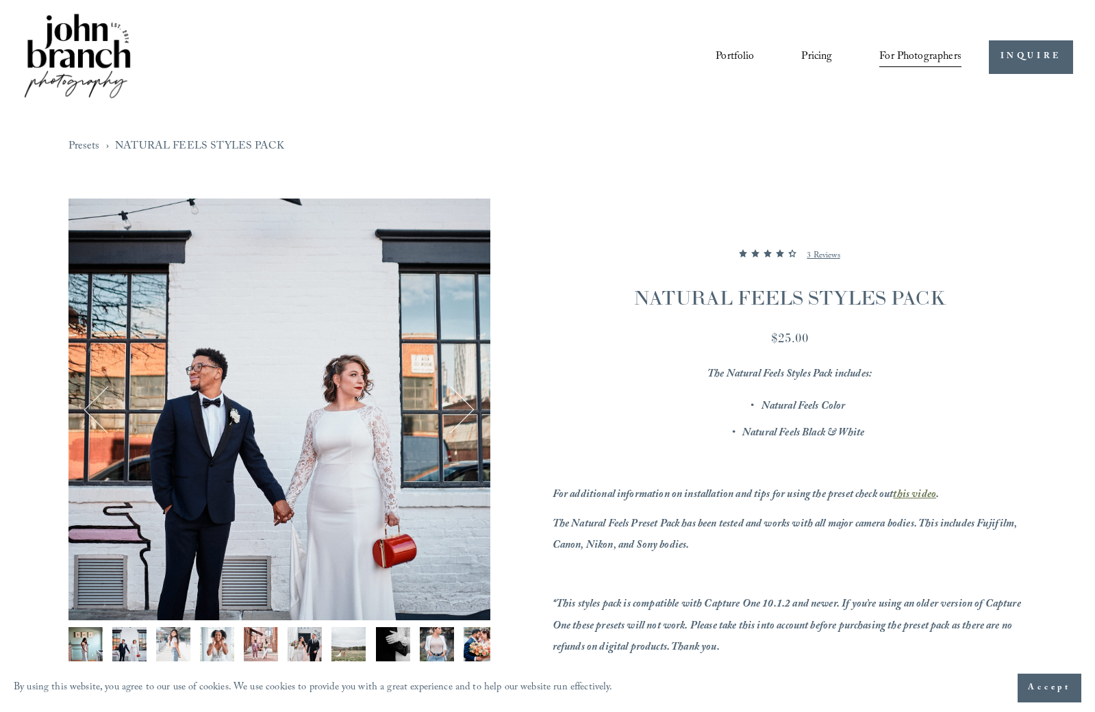
click at [463, 412] on button "Next" at bounding box center [450, 409] width 47 height 47
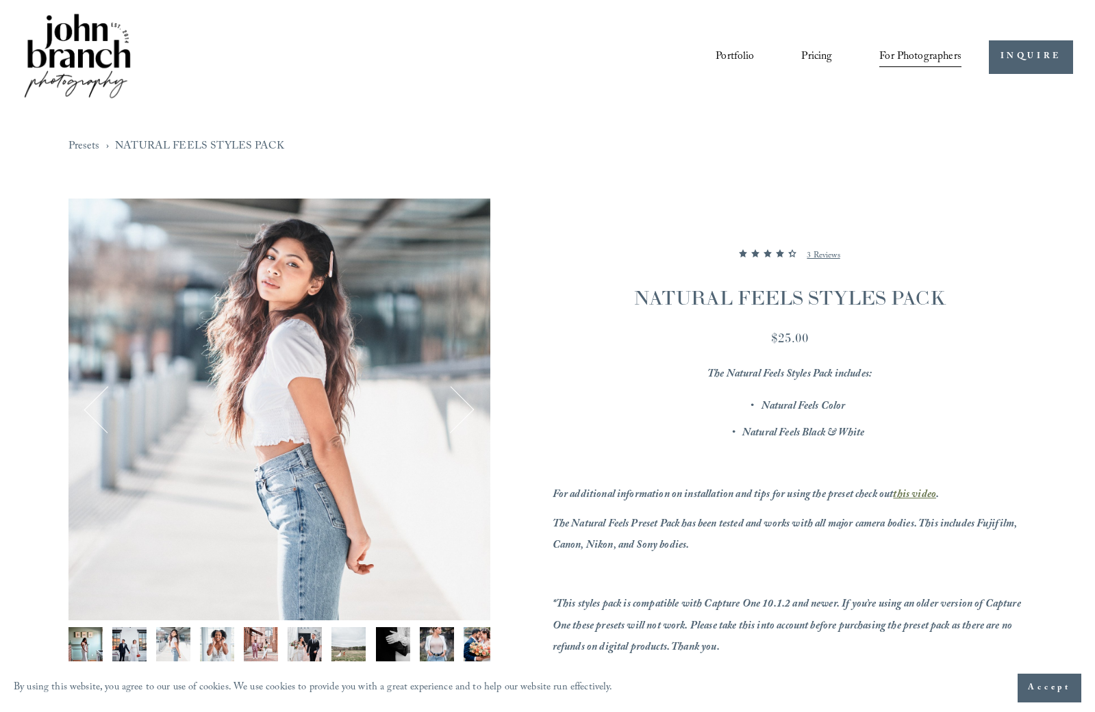
click at [463, 412] on button "Next" at bounding box center [450, 409] width 47 height 47
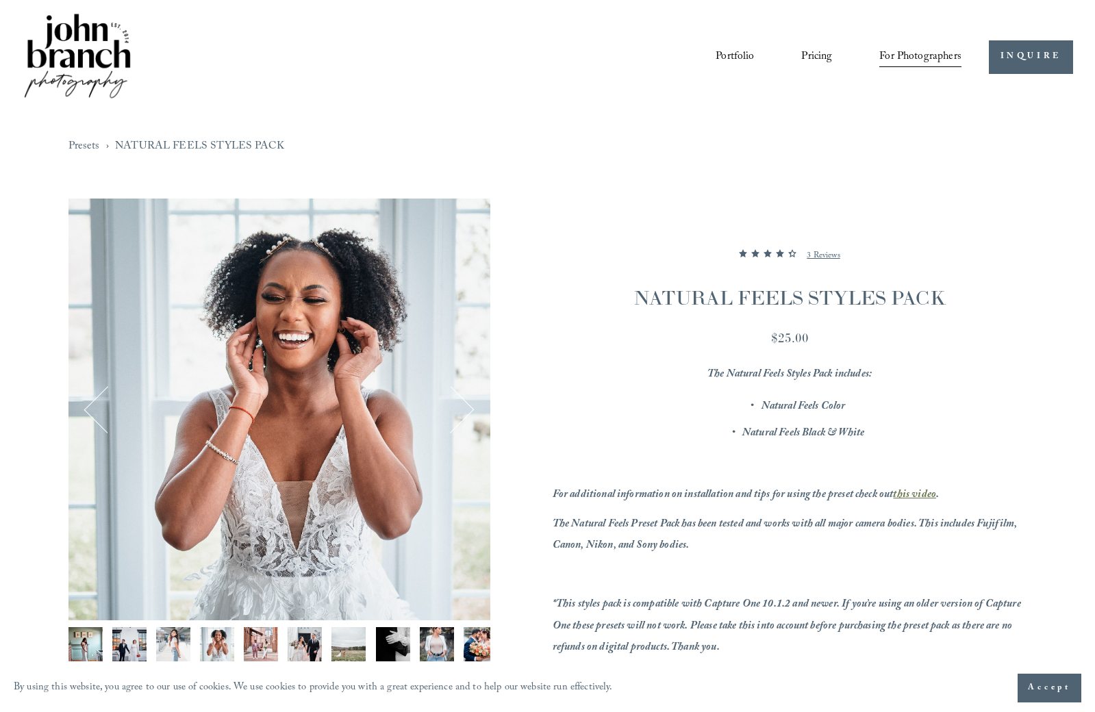
click at [464, 411] on button "Next" at bounding box center [450, 409] width 47 height 47
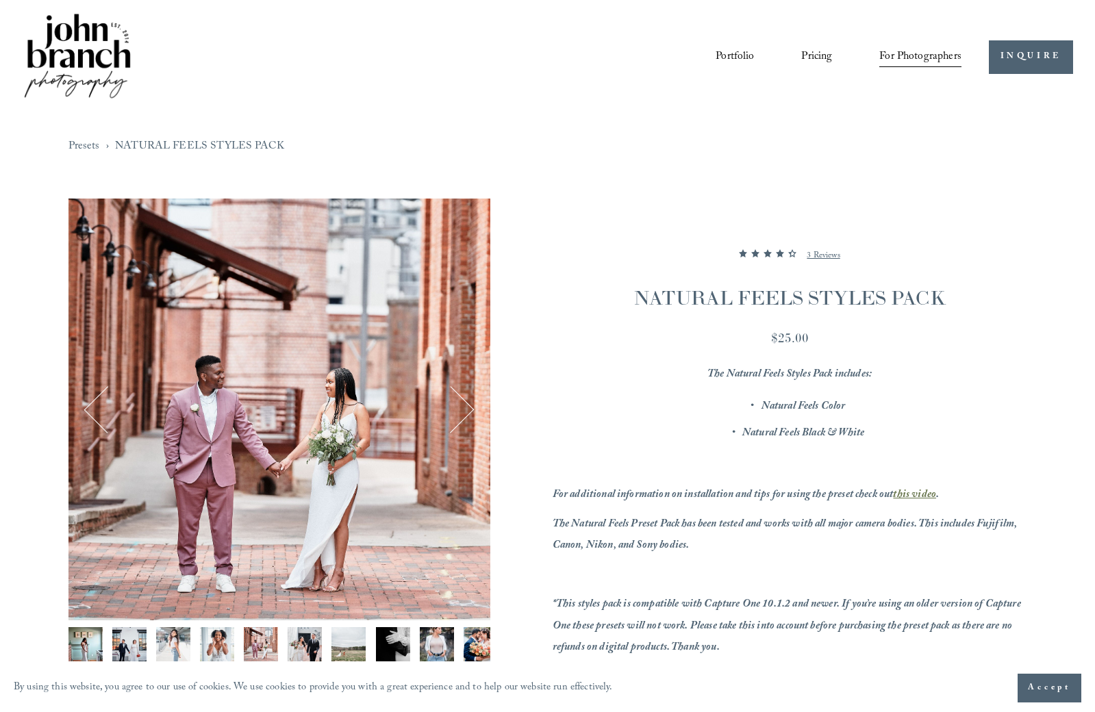
click at [464, 411] on button "Next" at bounding box center [450, 409] width 47 height 47
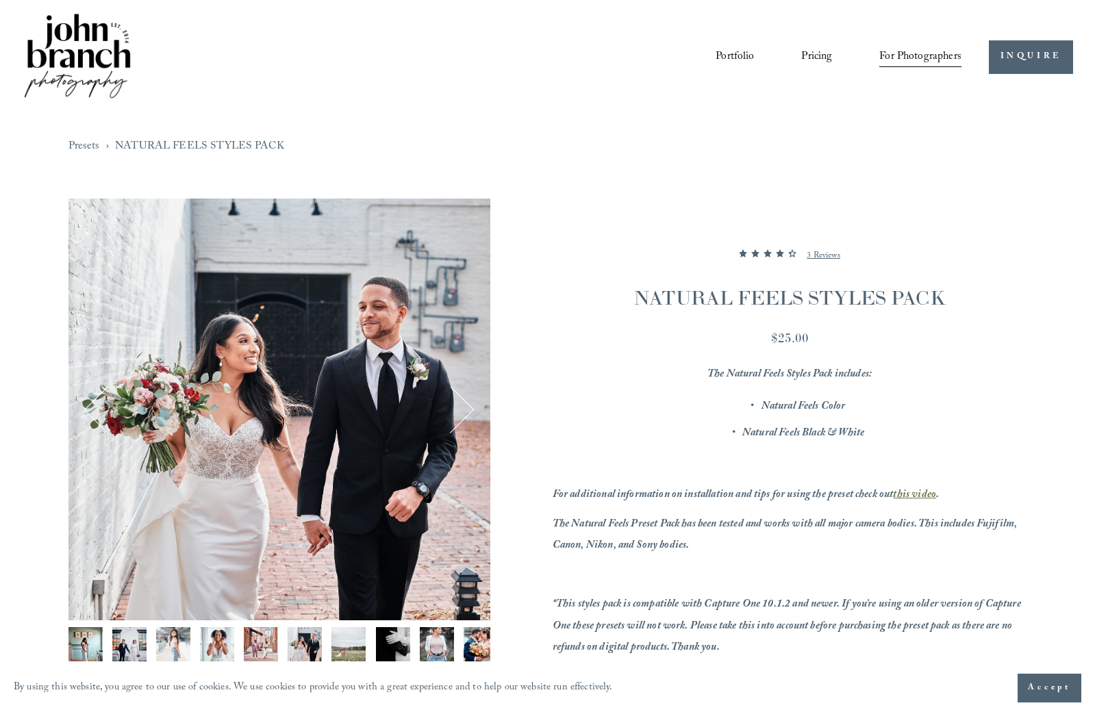
click at [464, 411] on button "Next" at bounding box center [450, 409] width 47 height 47
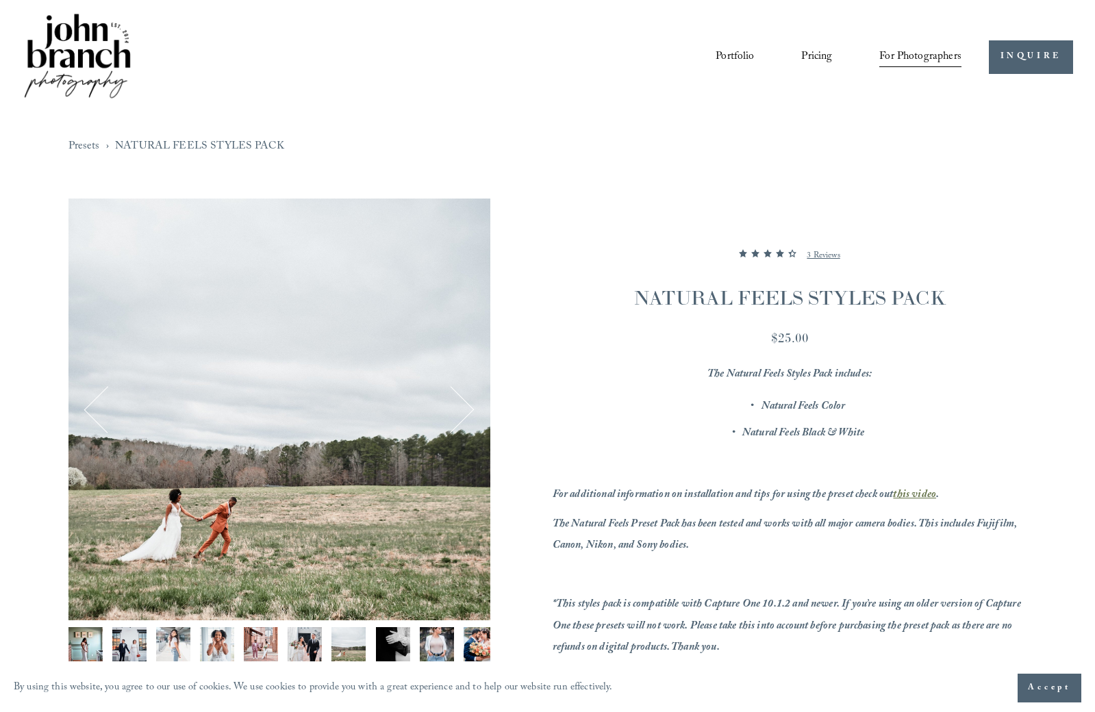
click at [464, 411] on button "Next" at bounding box center [450, 409] width 47 height 47
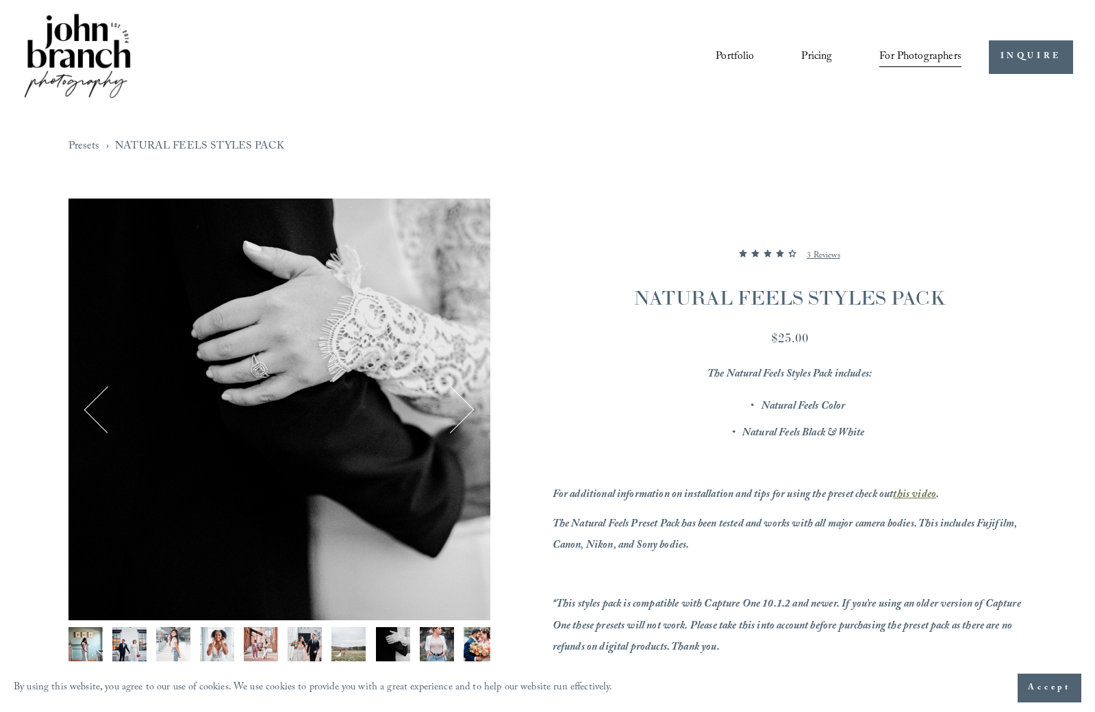
click at [464, 411] on button "Next" at bounding box center [450, 409] width 47 height 47
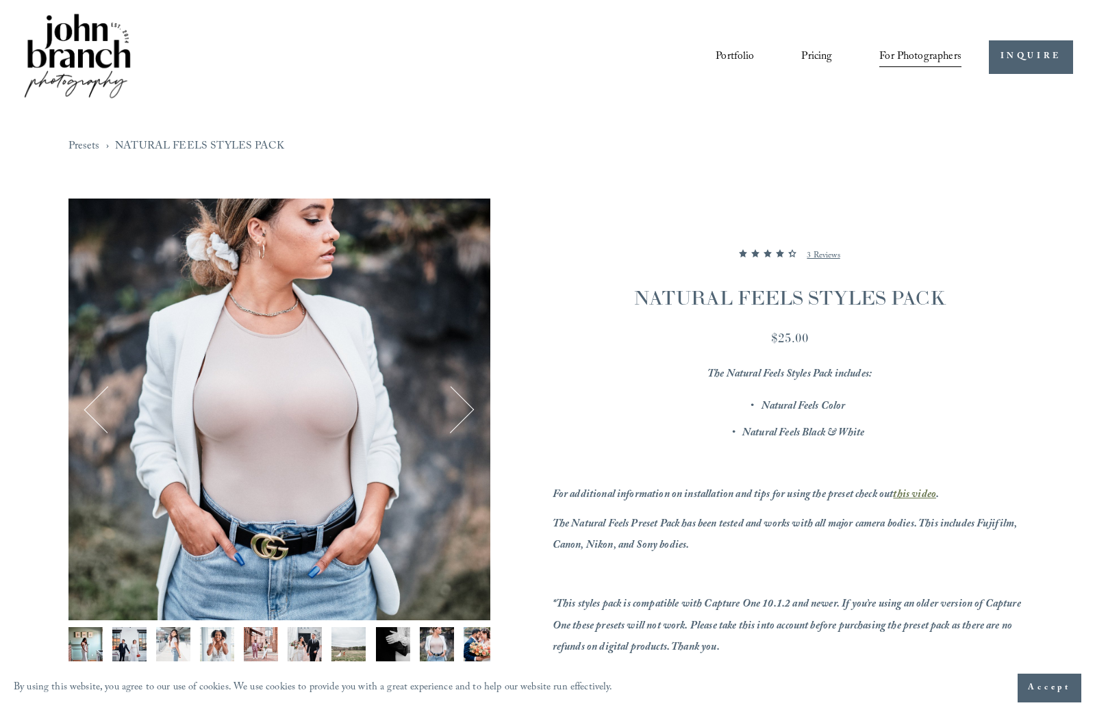
click at [464, 411] on button "Next" at bounding box center [450, 409] width 47 height 47
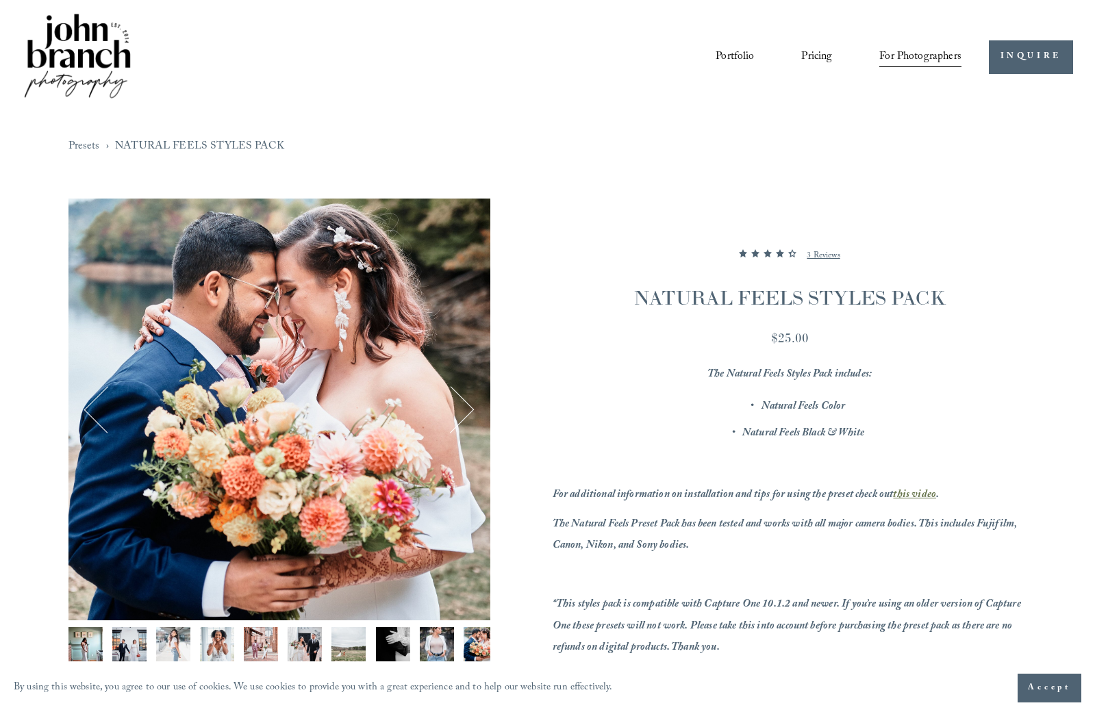
click at [464, 411] on button "Next" at bounding box center [450, 409] width 47 height 47
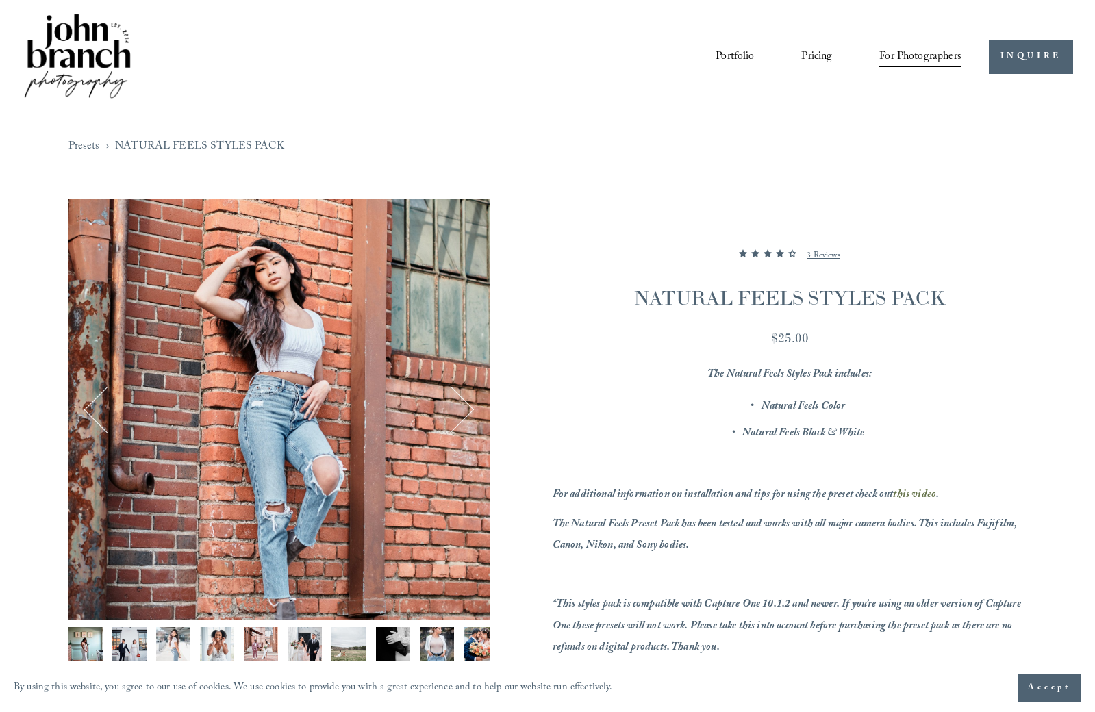
click at [103, 59] on img at bounding box center [77, 57] width 111 height 92
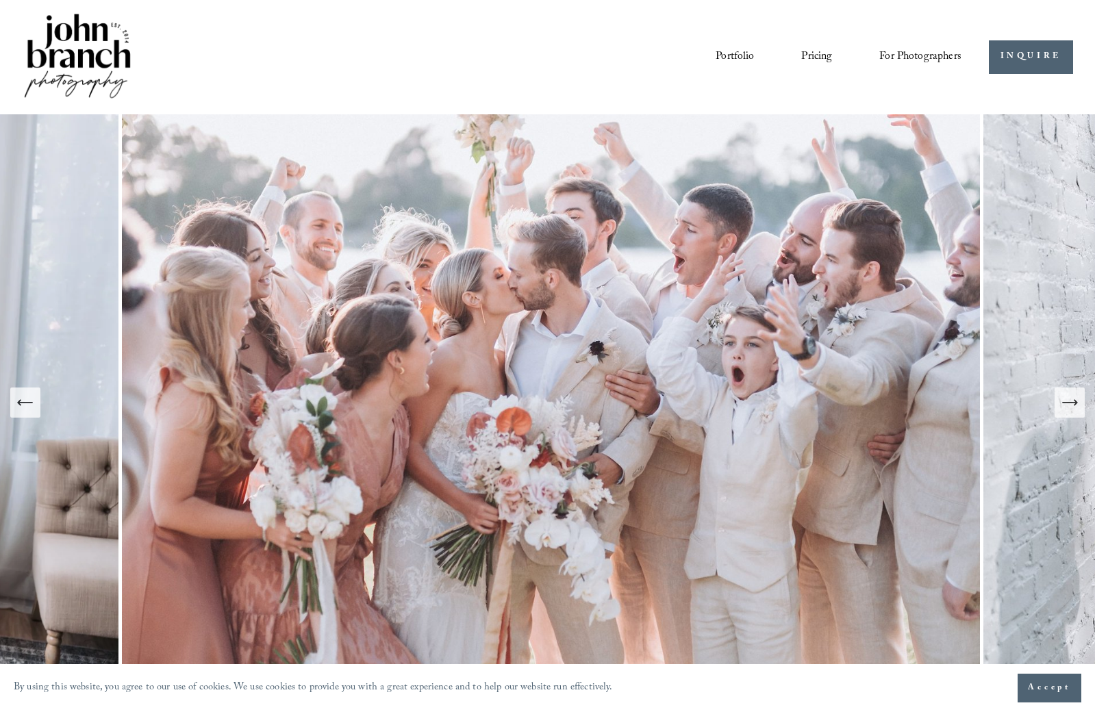
click at [1064, 401] on icon "Next Slide" at bounding box center [1069, 402] width 19 height 19
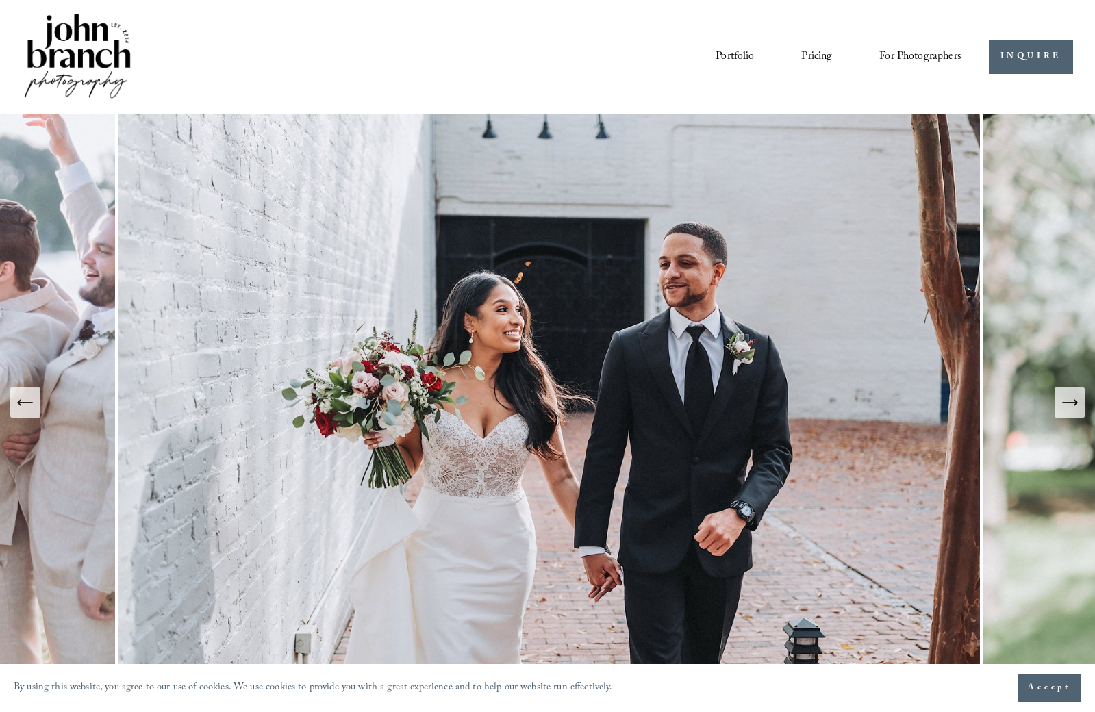
drag, startPoint x: 1064, startPoint y: 401, endPoint x: 731, endPoint y: 349, distance: 337.0
click at [860, 391] on div at bounding box center [547, 402] width 1095 height 577
click at [1072, 409] on icon "Next Slide" at bounding box center [1069, 402] width 19 height 19
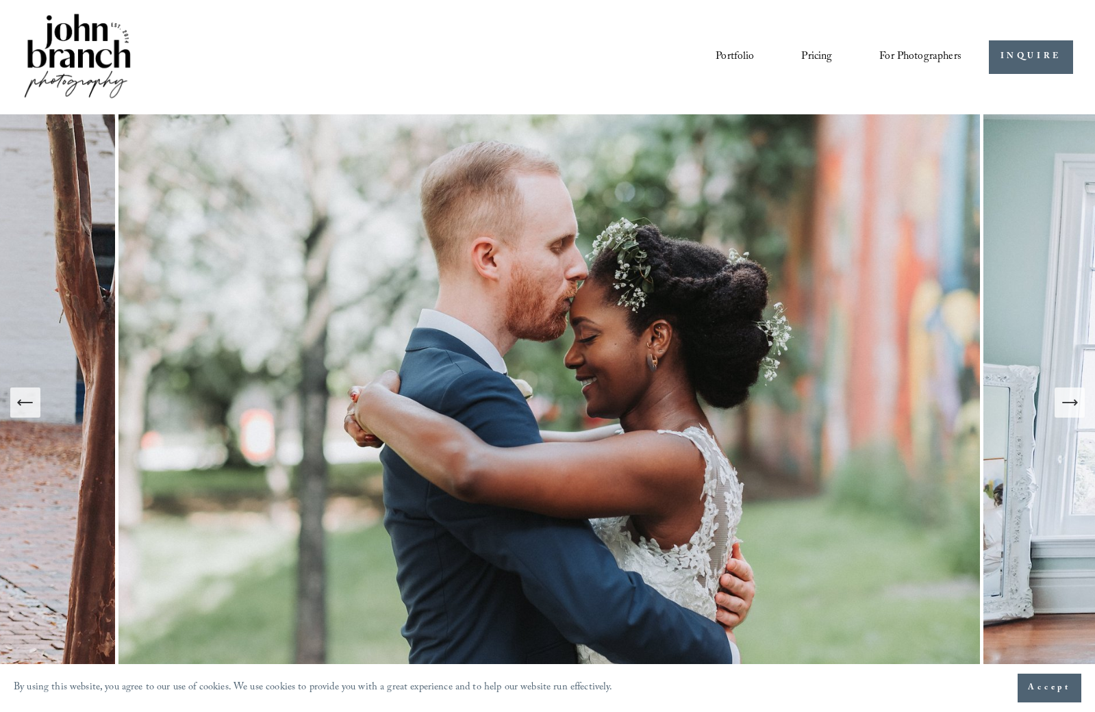
click at [1066, 408] on icon "Next Slide" at bounding box center [1069, 402] width 19 height 19
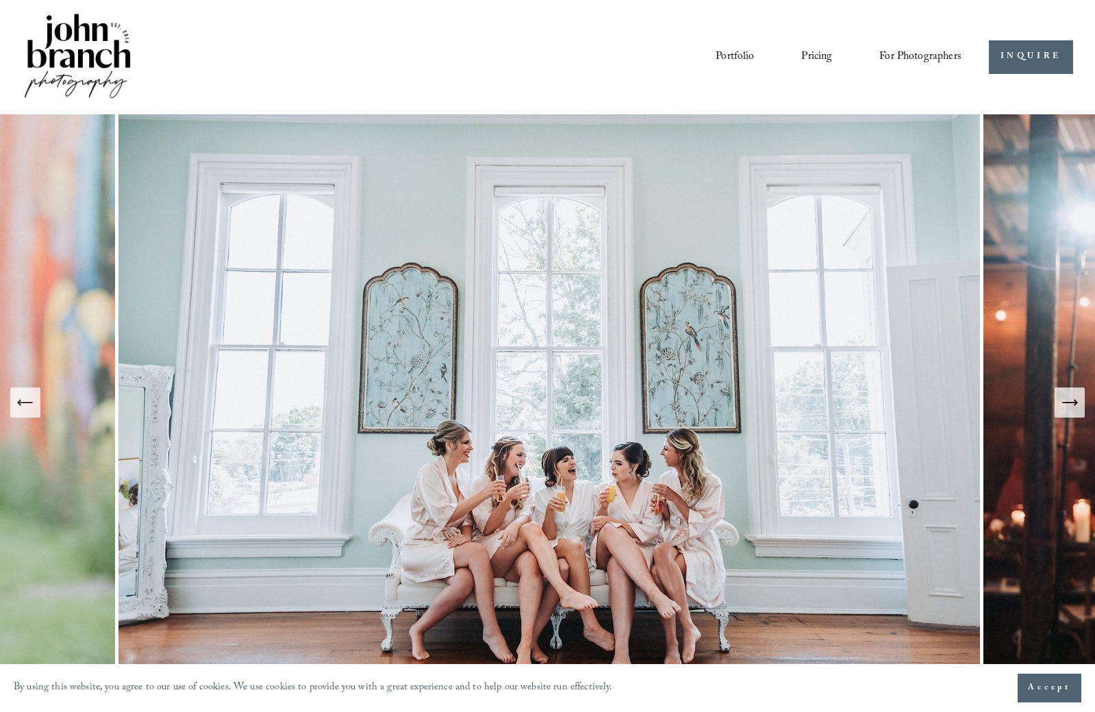
click at [1065, 408] on icon "Next Slide" at bounding box center [1069, 402] width 19 height 19
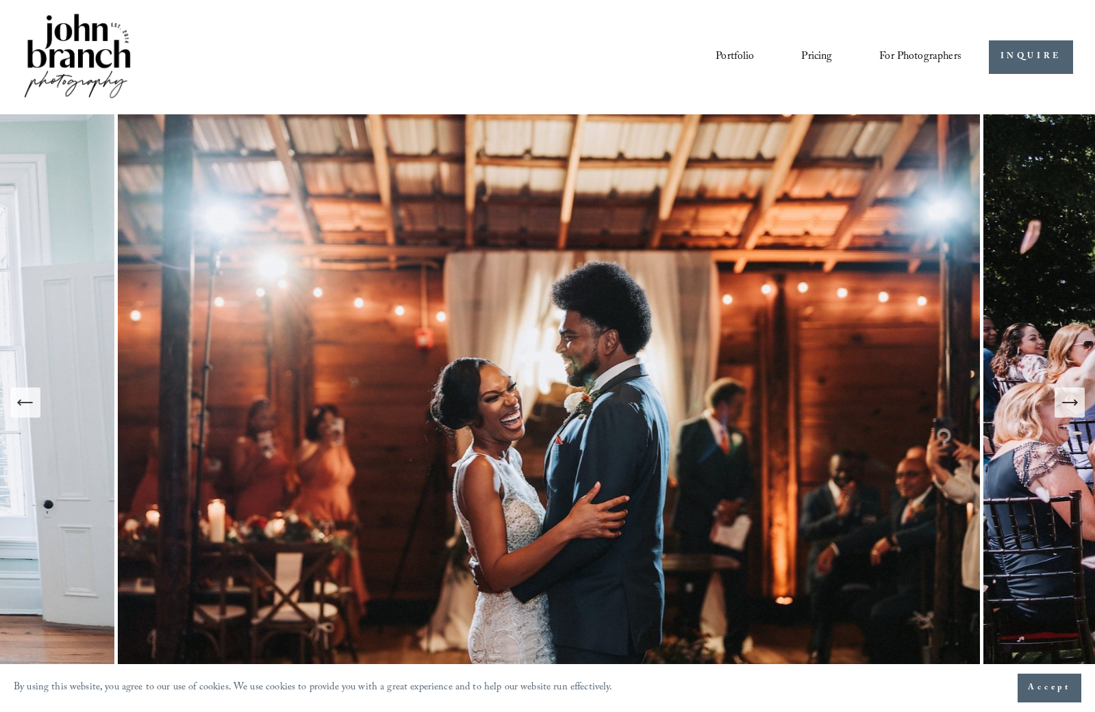
click at [1065, 408] on icon "Next Slide" at bounding box center [1069, 402] width 19 height 19
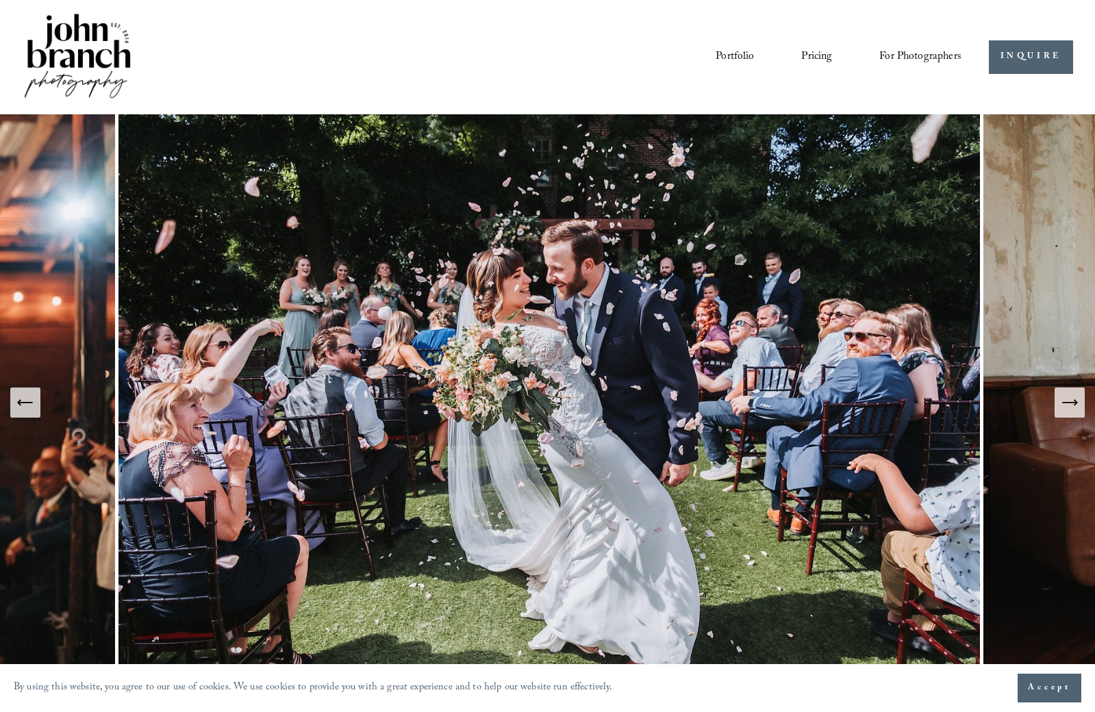
click at [1070, 401] on icon "Next Slide" at bounding box center [1069, 402] width 19 height 19
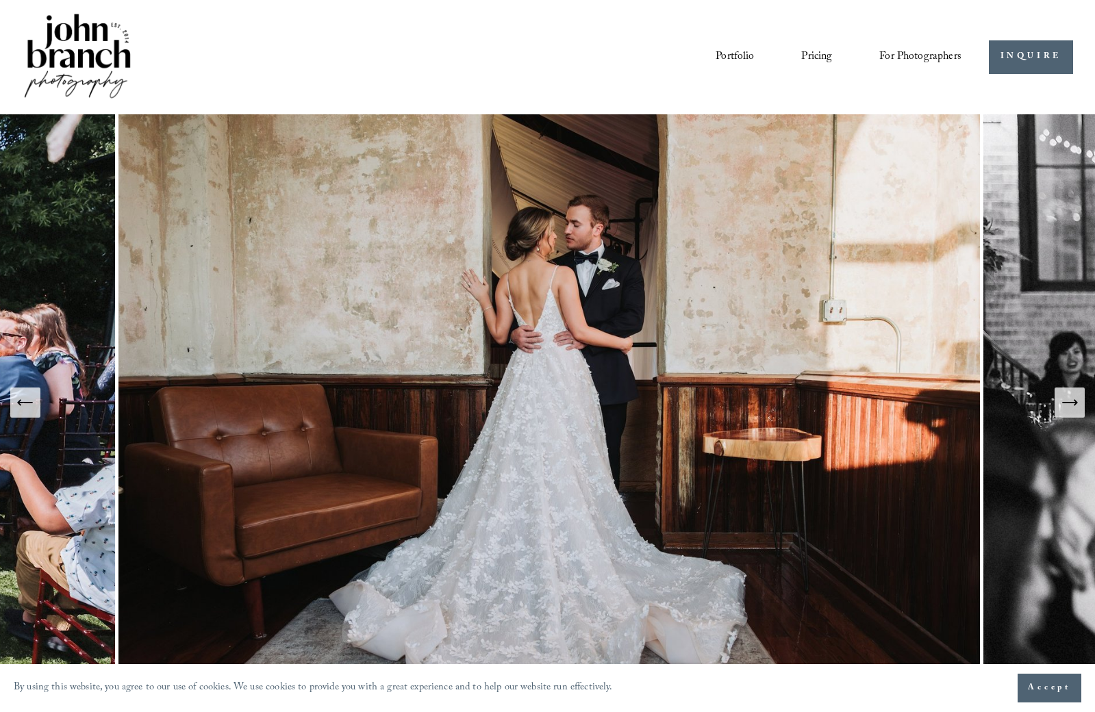
click at [1070, 401] on icon "Next Slide" at bounding box center [1069, 402] width 19 height 19
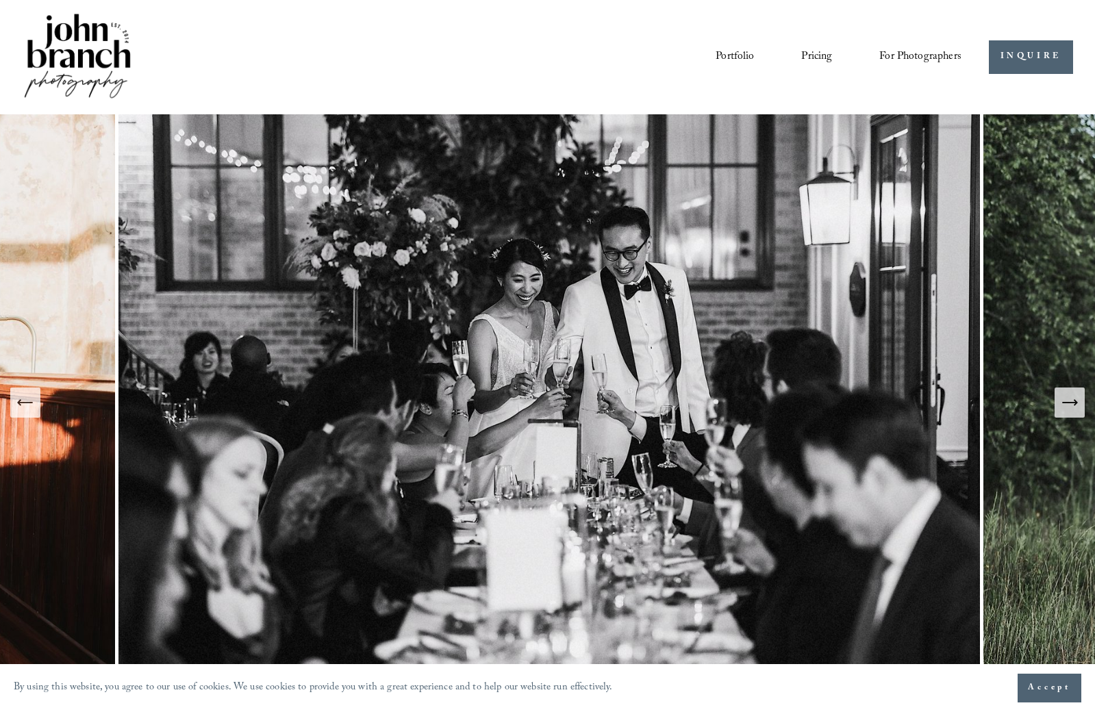
click at [1070, 401] on icon "Next Slide" at bounding box center [1069, 402] width 19 height 19
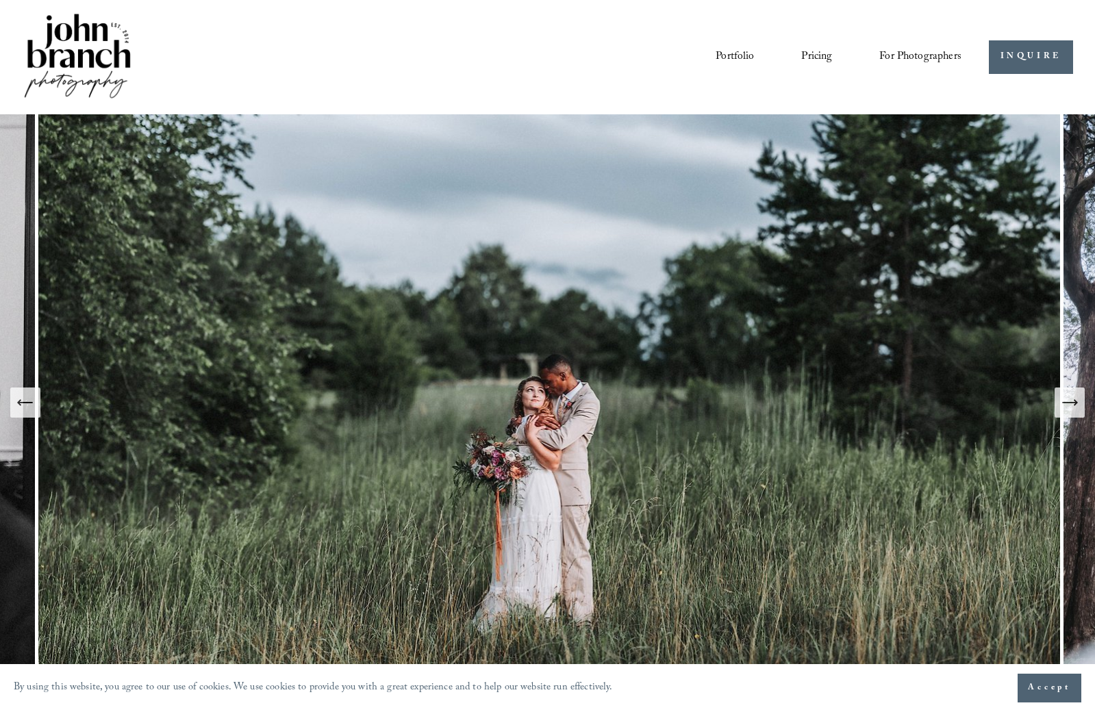
click at [1069, 403] on icon "Next Slide" at bounding box center [1069, 403] width 14 height 0
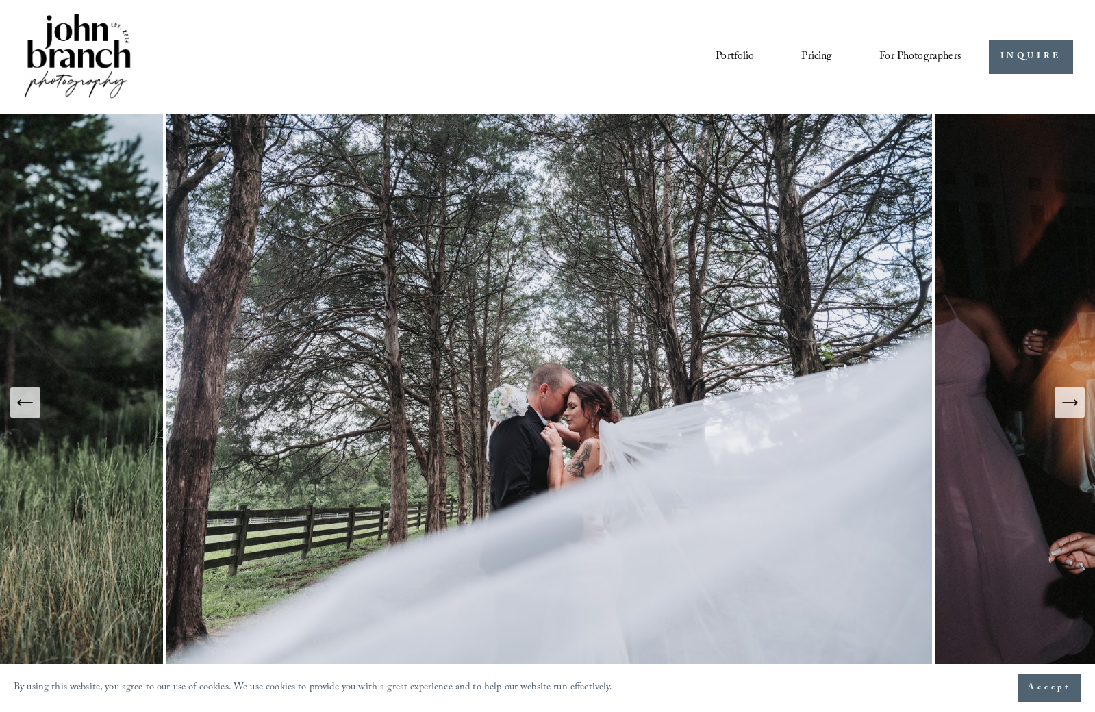
click at [1069, 403] on icon "Next Slide" at bounding box center [1069, 403] width 14 height 0
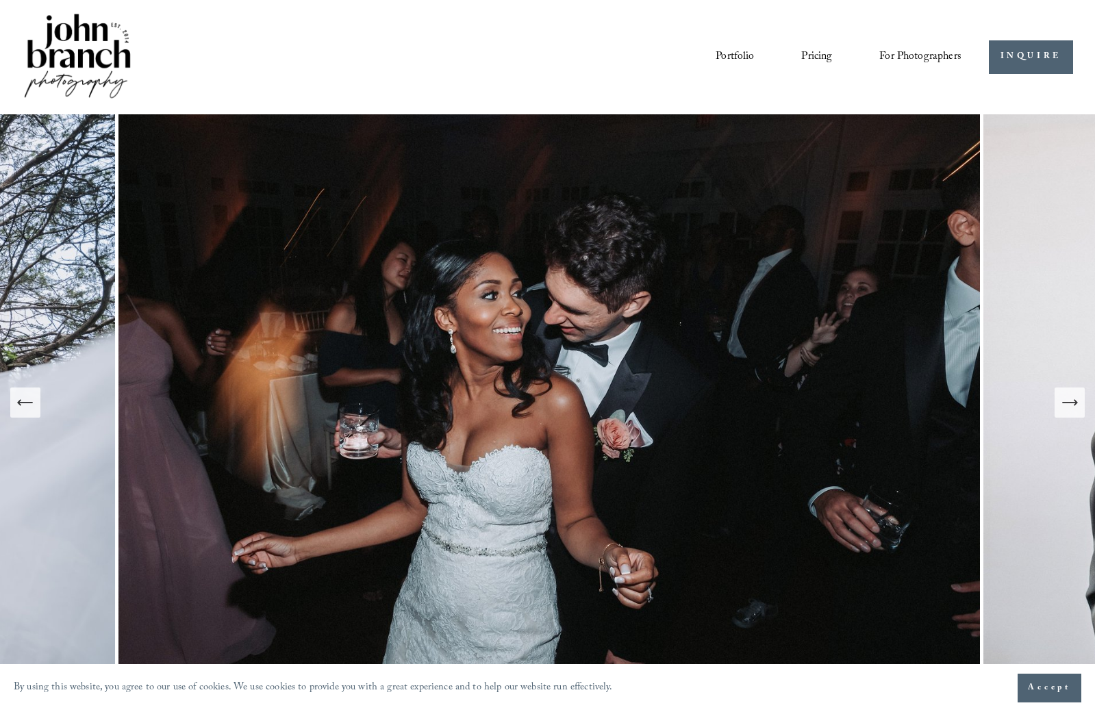
click at [1069, 403] on icon "Next Slide" at bounding box center [1069, 403] width 14 height 0
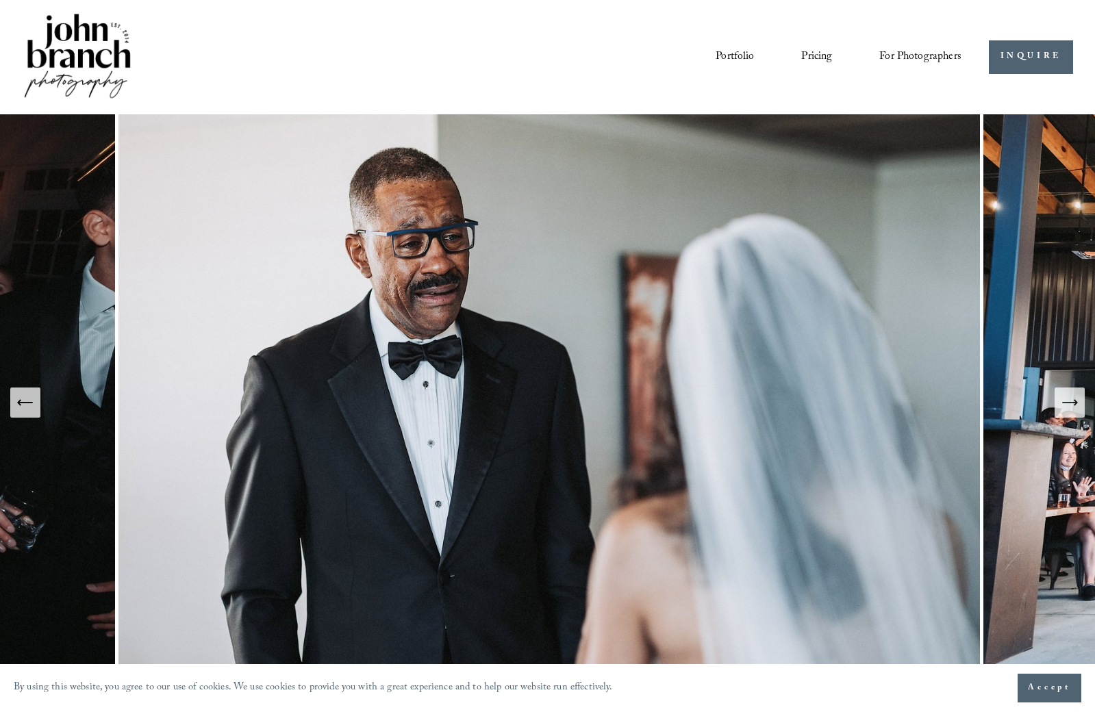
click at [1069, 403] on icon "Next Slide" at bounding box center [1069, 403] width 14 height 0
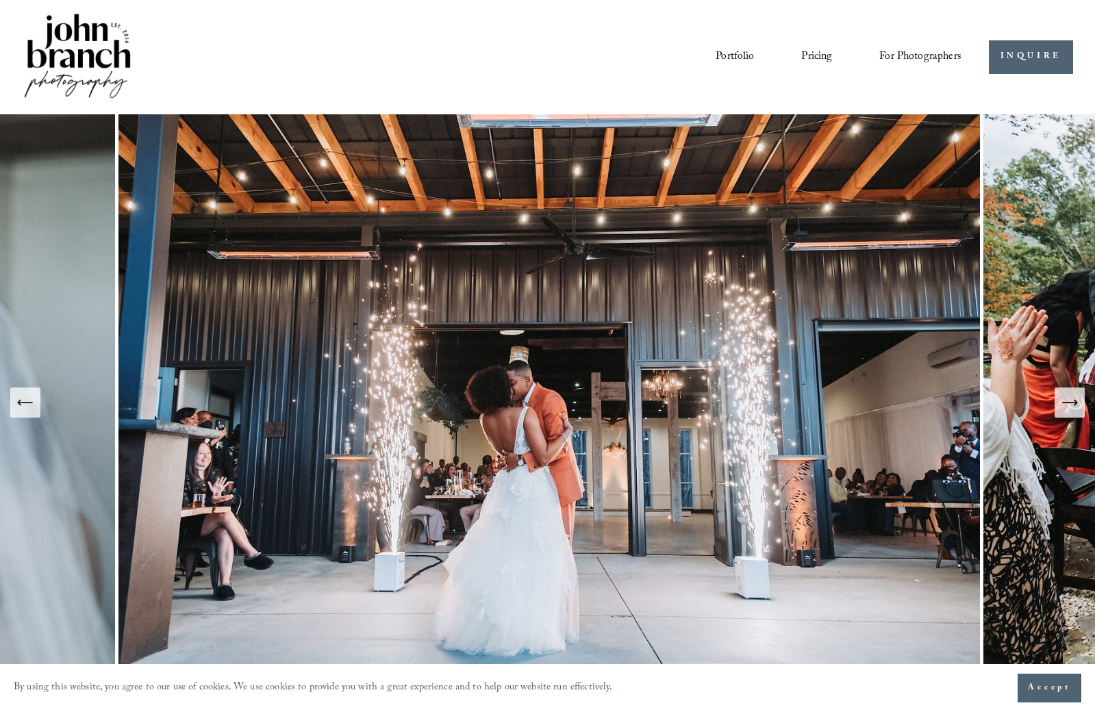
click at [1069, 403] on icon "Next Slide" at bounding box center [1069, 403] width 14 height 0
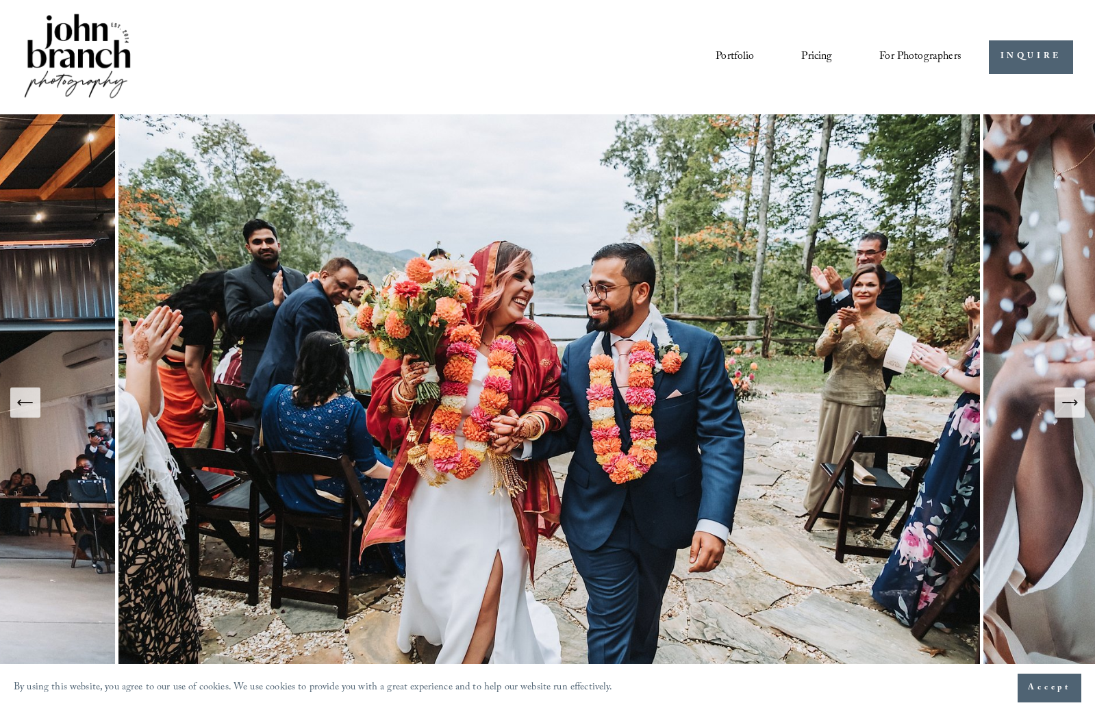
click at [1069, 403] on icon "Next Slide" at bounding box center [1069, 403] width 14 height 0
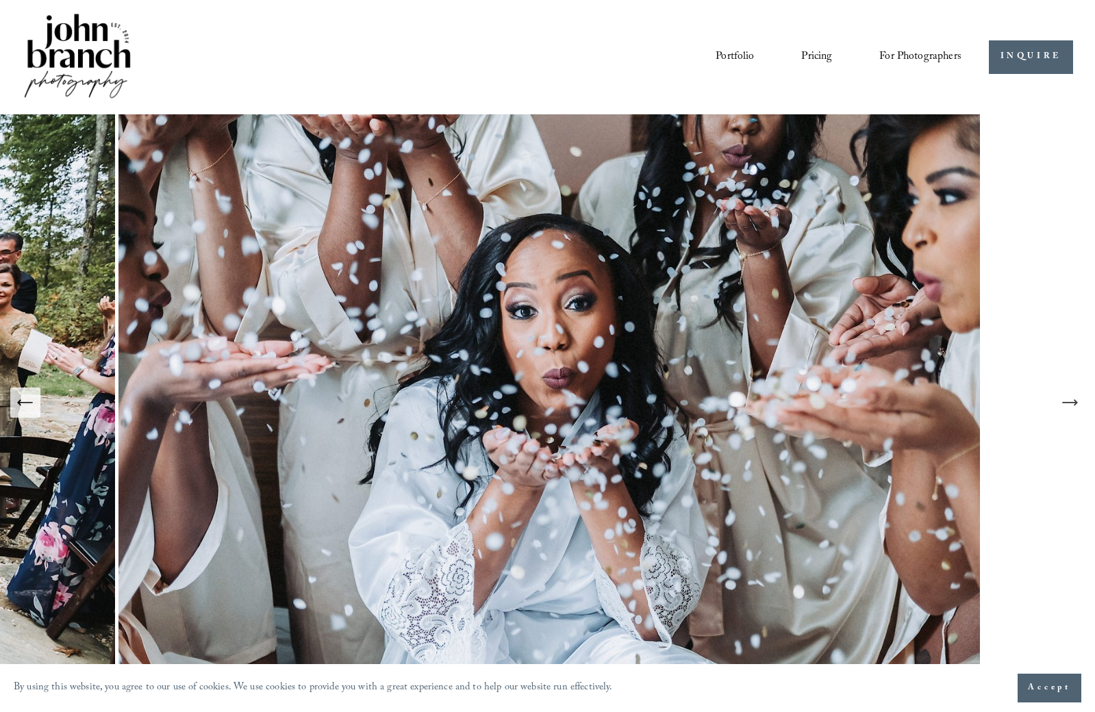
click at [1069, 403] on icon "Next Slide" at bounding box center [1069, 403] width 14 height 0
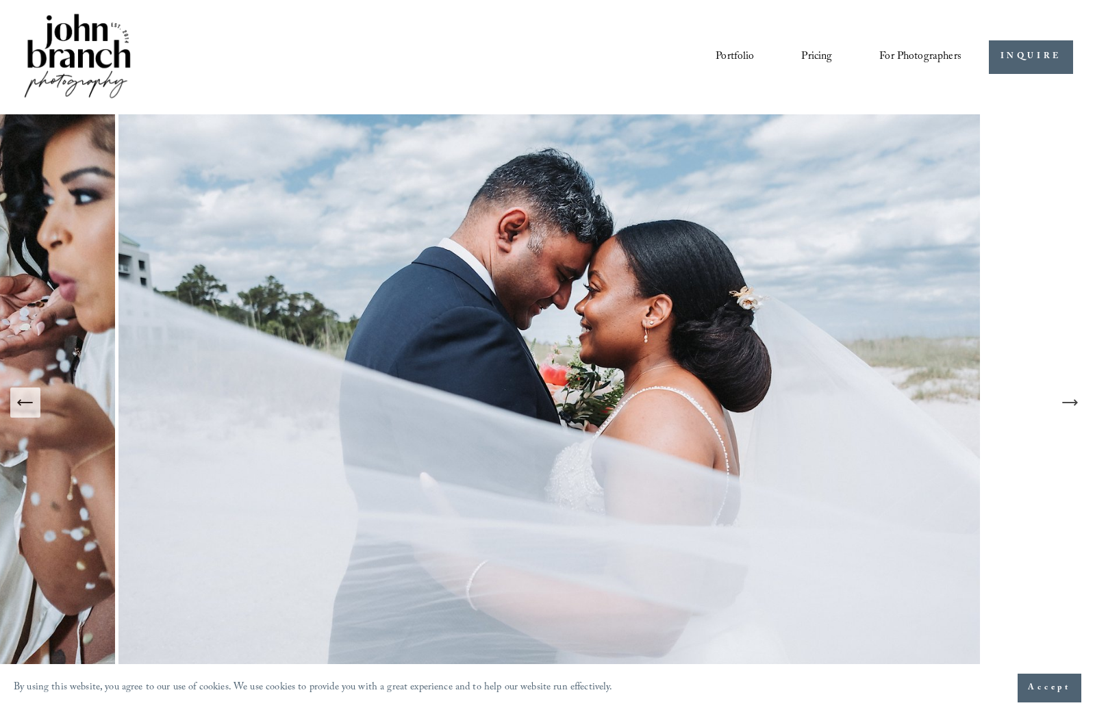
click at [1069, 403] on icon "Next Slide" at bounding box center [1069, 403] width 14 height 0
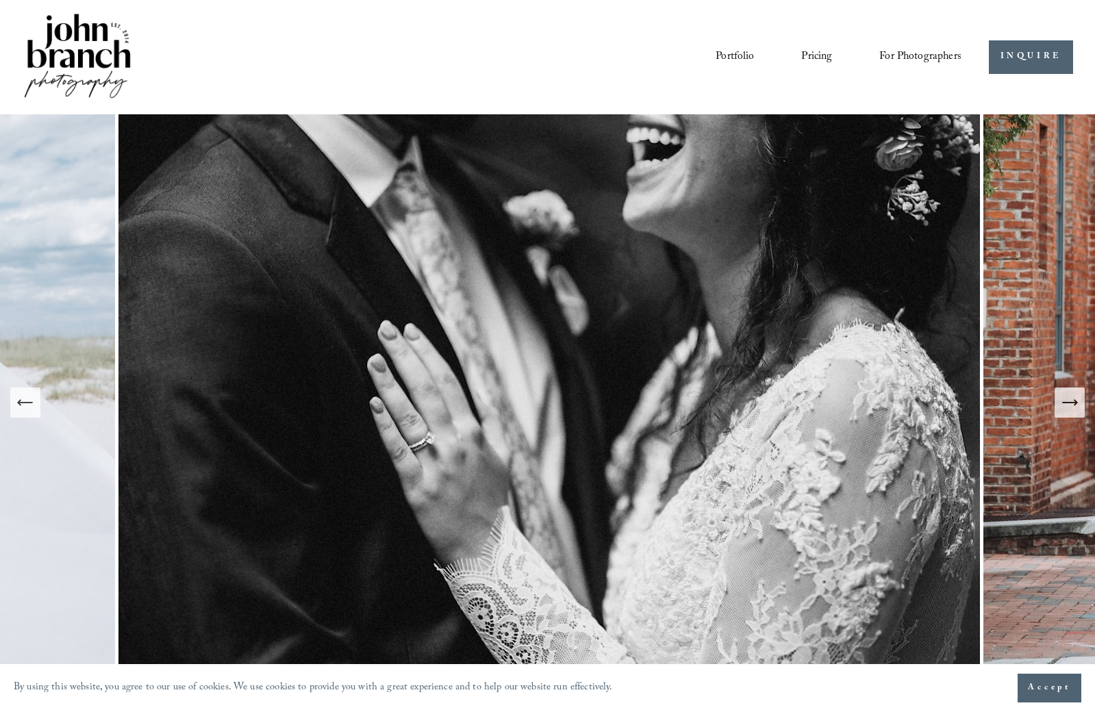
click at [1069, 403] on icon "Next Slide" at bounding box center [1069, 403] width 14 height 0
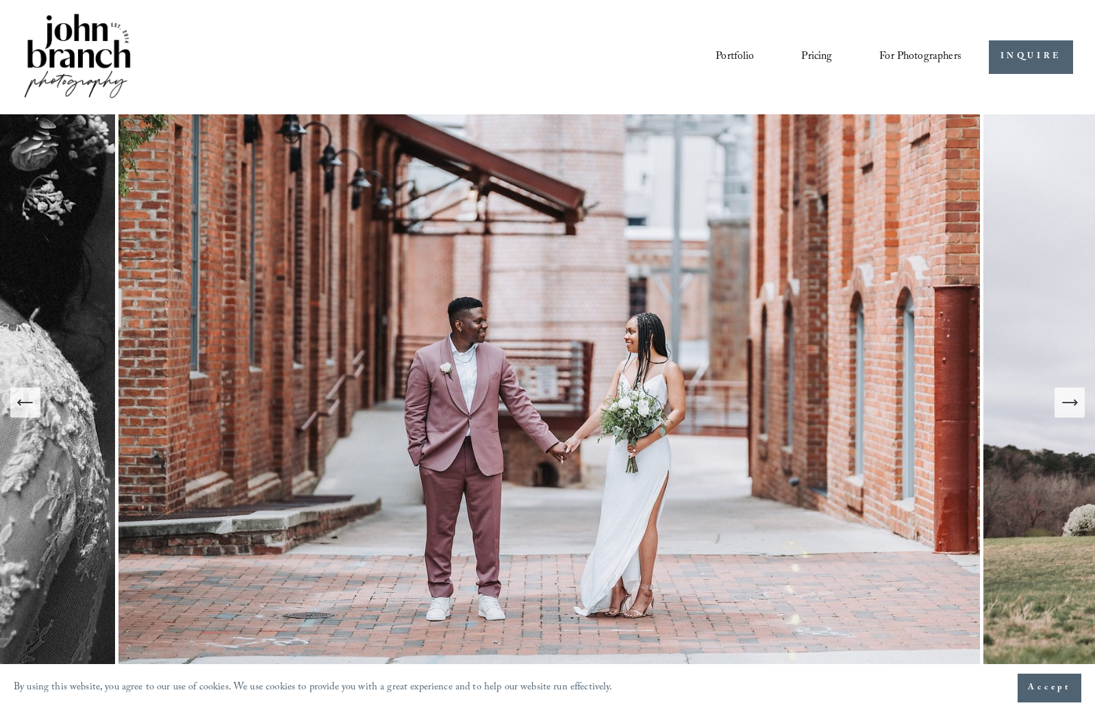
click at [86, 68] on img at bounding box center [77, 57] width 111 height 92
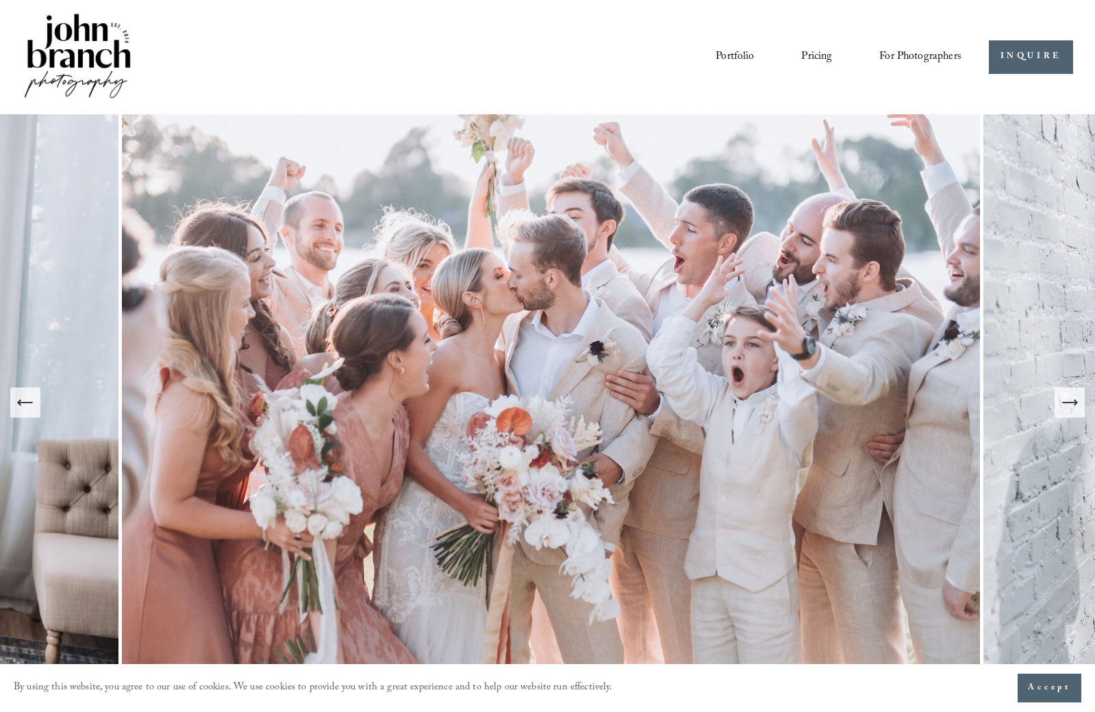
click at [1067, 406] on icon "Next Slide" at bounding box center [1069, 402] width 19 height 19
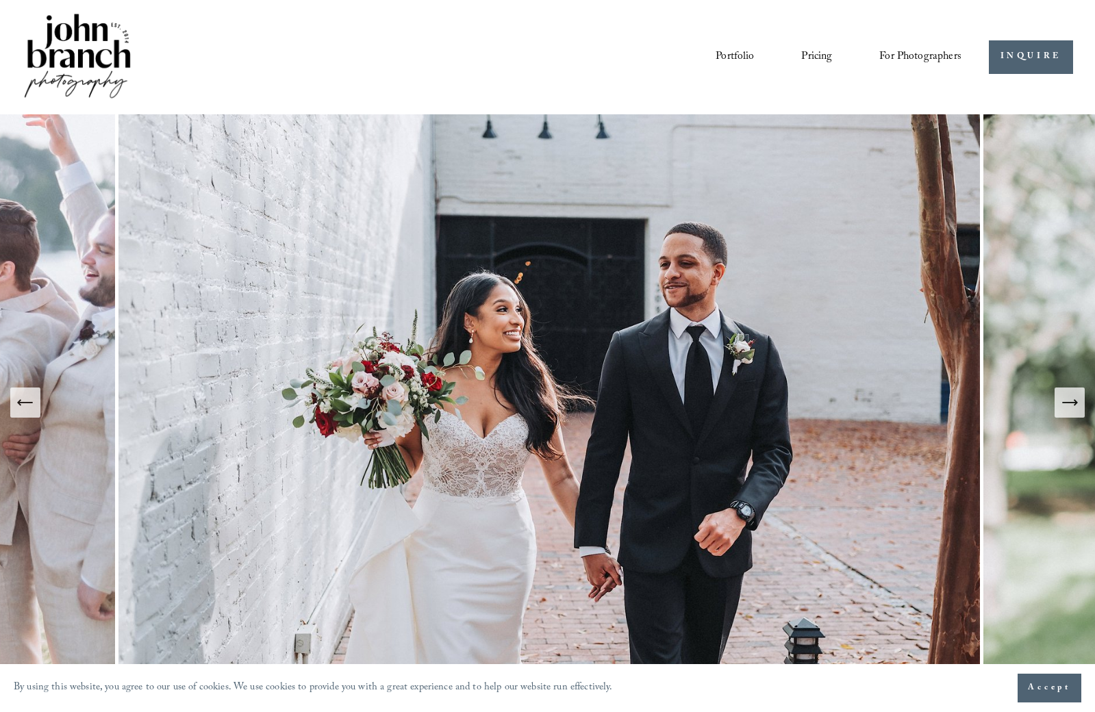
click at [1064, 402] on icon "Next Slide" at bounding box center [1069, 402] width 19 height 19
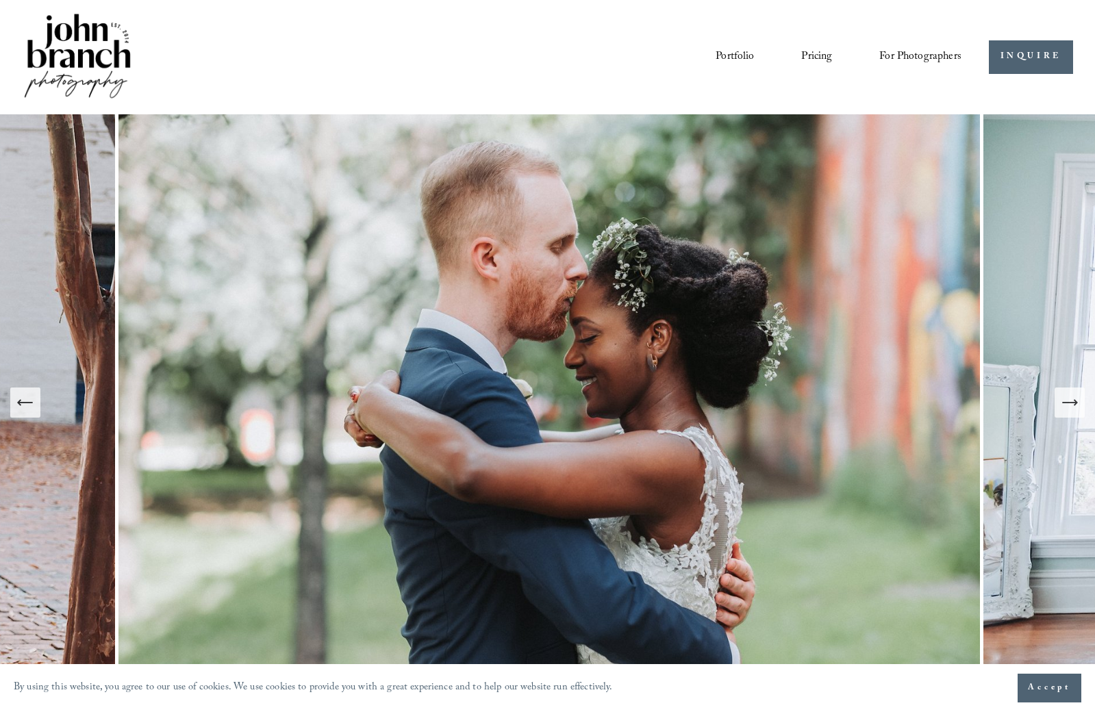
click at [1078, 406] on icon "Next Slide" at bounding box center [1069, 402] width 19 height 19
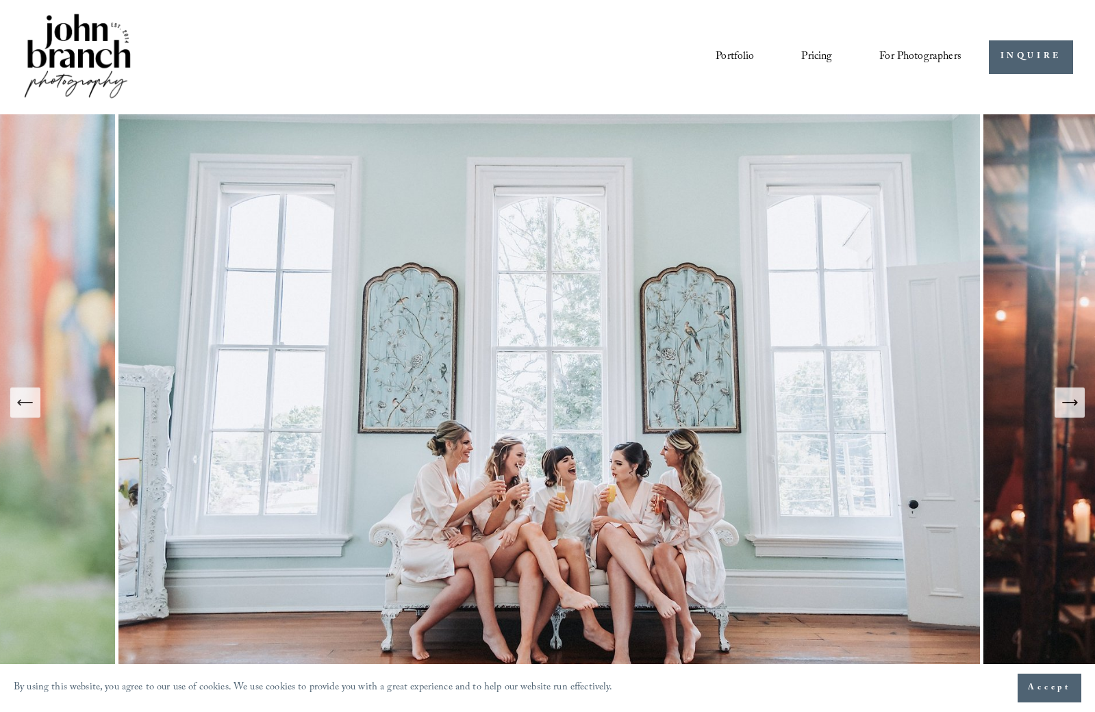
click at [1075, 406] on icon "Next Slide" at bounding box center [1069, 402] width 19 height 19
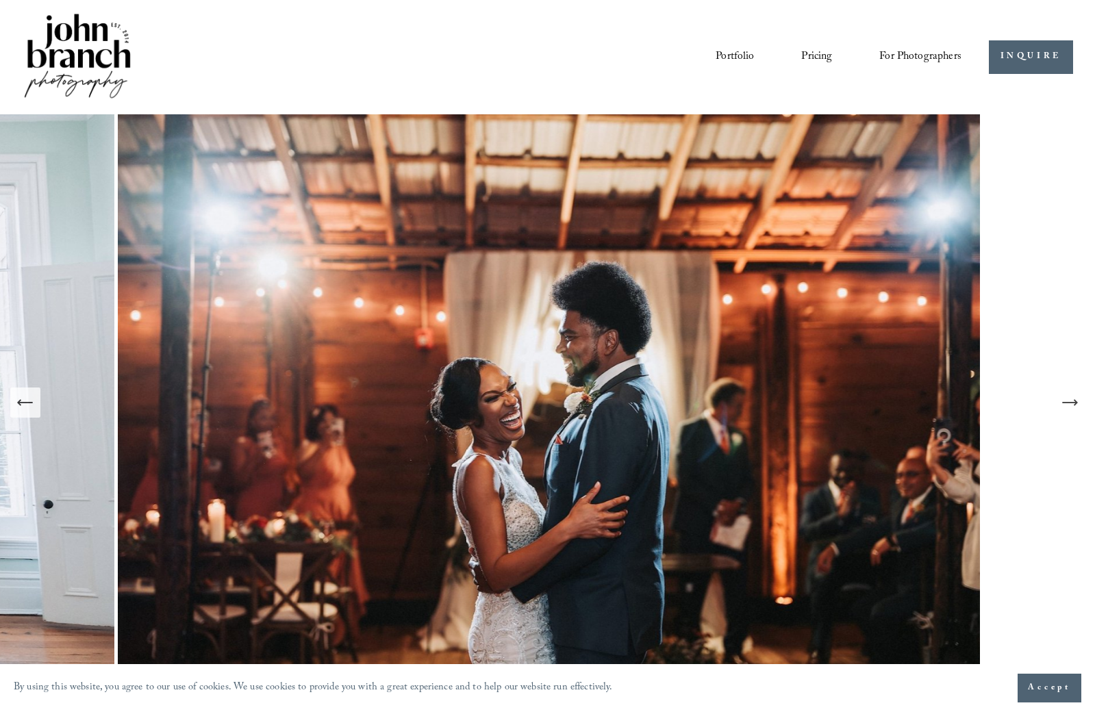
scroll to position [3, 1]
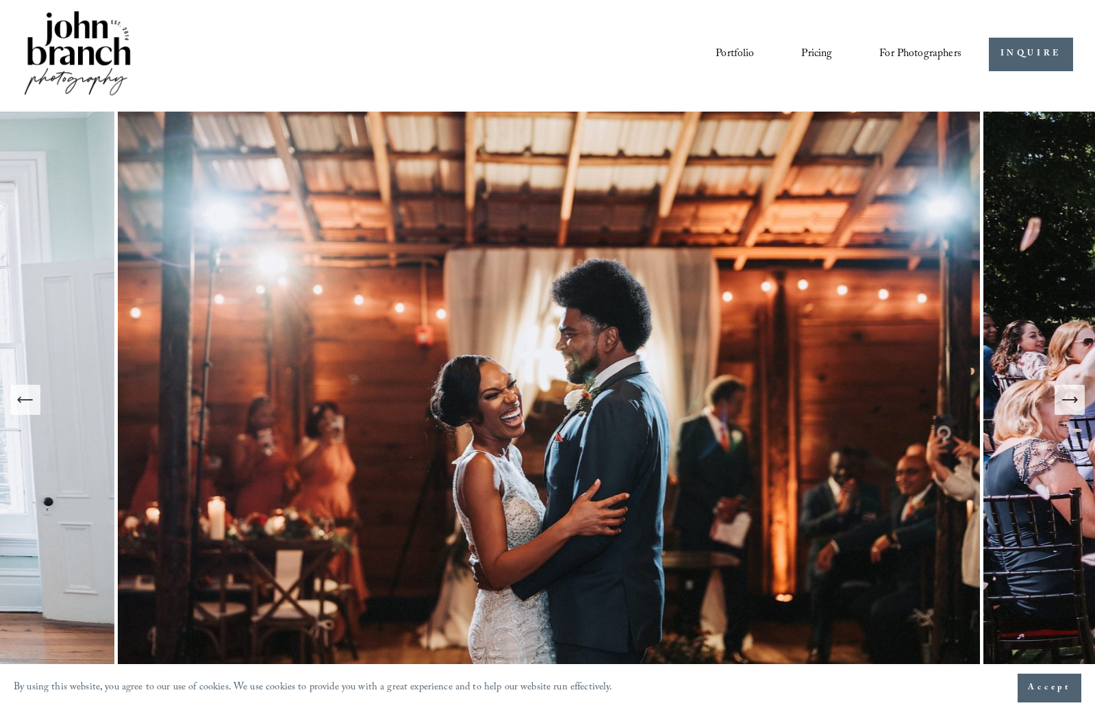
click at [1073, 401] on icon "Next Slide" at bounding box center [1069, 399] width 19 height 19
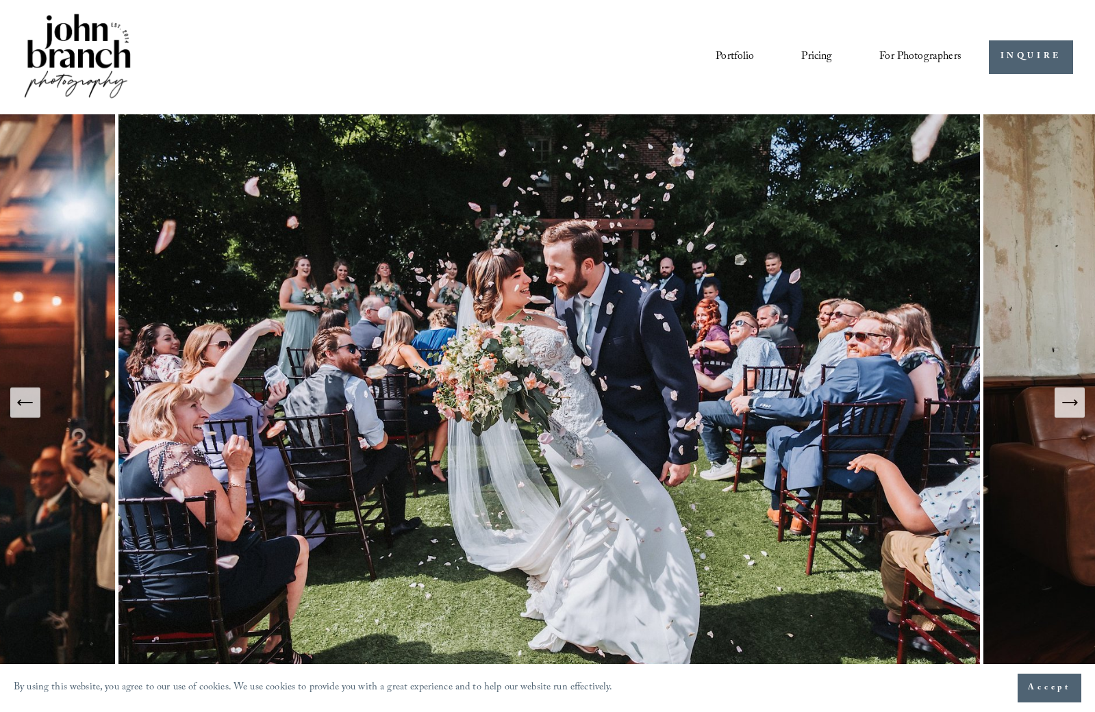
scroll to position [0, 0]
click at [825, 58] on link "Pricing" at bounding box center [816, 56] width 31 height 23
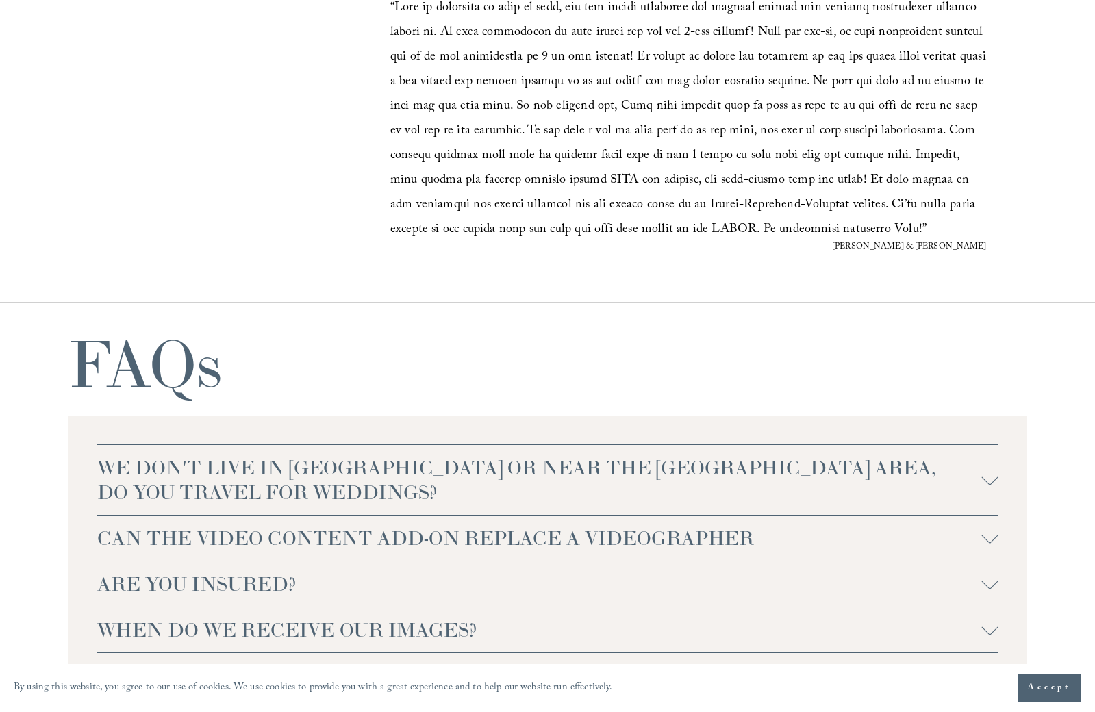
scroll to position [2763, 0]
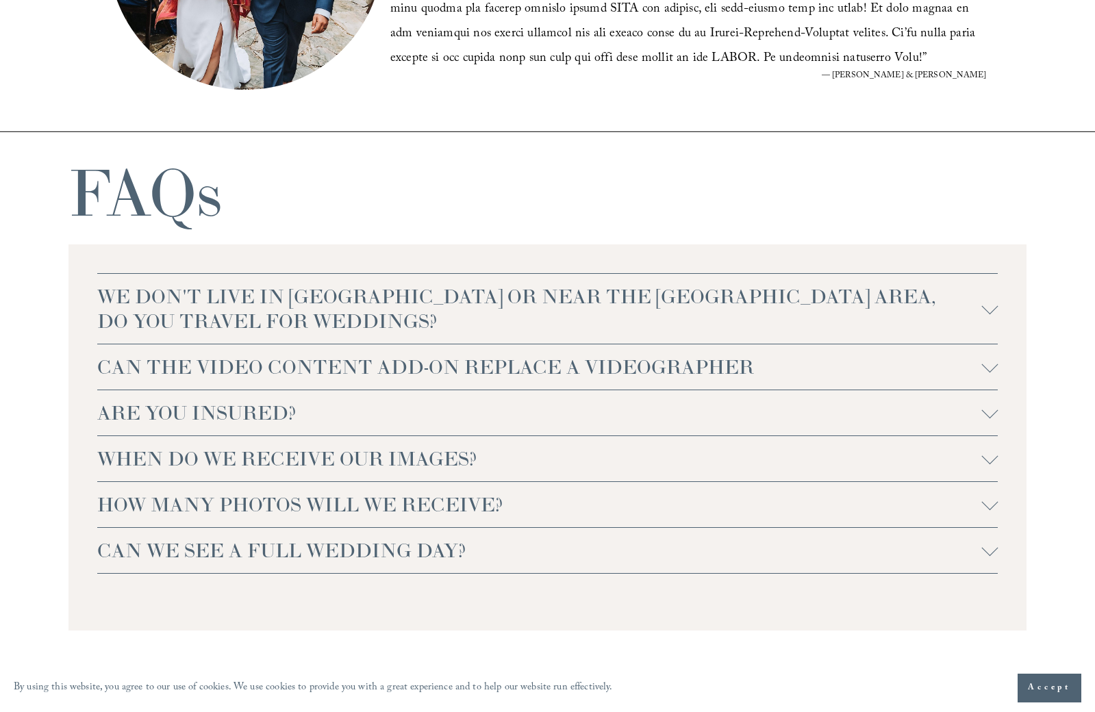
click at [979, 307] on span "WE DON'T LIVE IN [GEOGRAPHIC_DATA] OR NEAR THE [GEOGRAPHIC_DATA] AREA, DO YOU T…" at bounding box center [539, 308] width 885 height 49
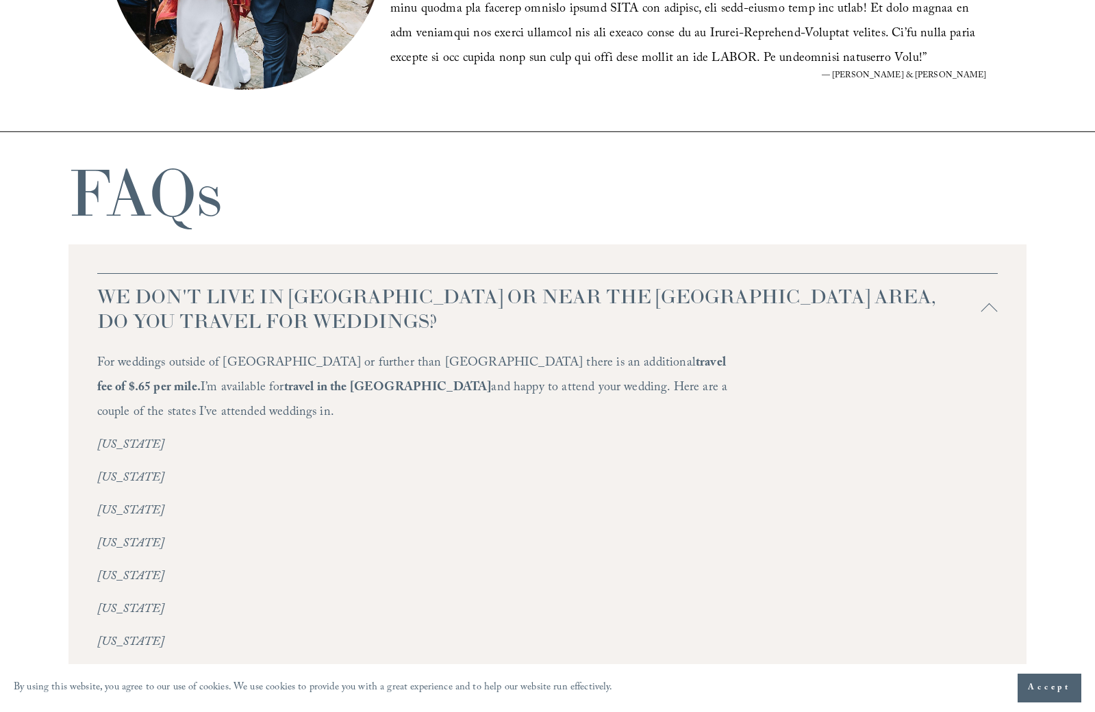
click at [979, 307] on span "WE DON'T LIVE IN [GEOGRAPHIC_DATA] OR NEAR THE [GEOGRAPHIC_DATA] AREA, DO YOU T…" at bounding box center [539, 308] width 885 height 49
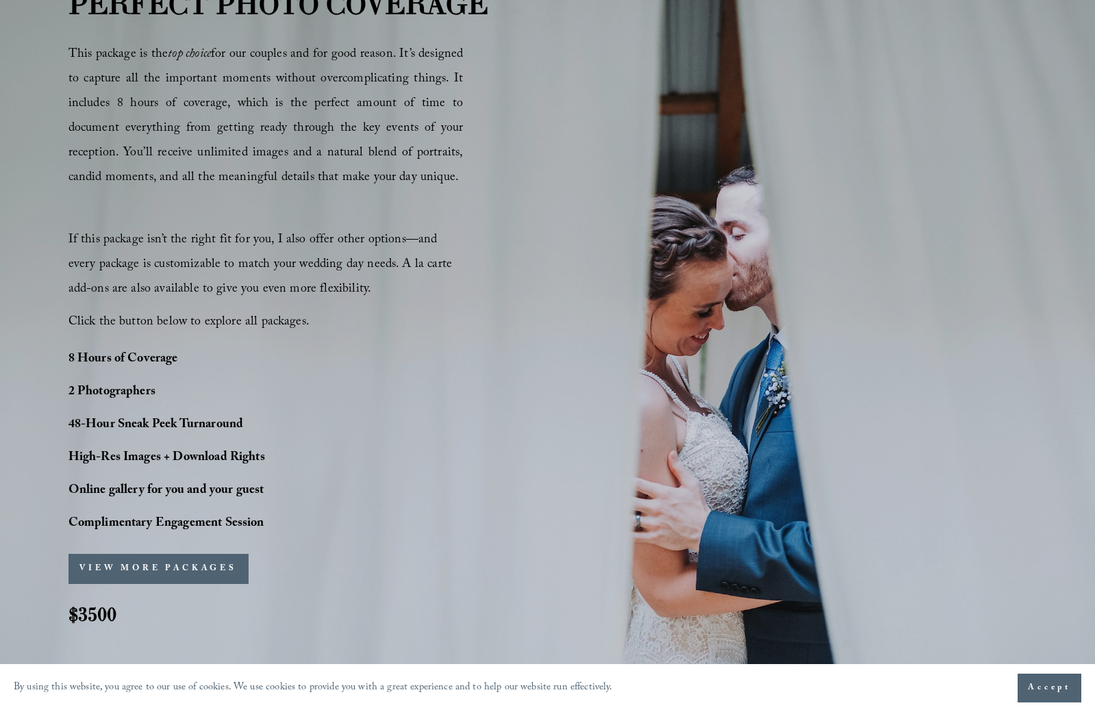
scroll to position [588, 0]
